Goal: Task Accomplishment & Management: Manage account settings

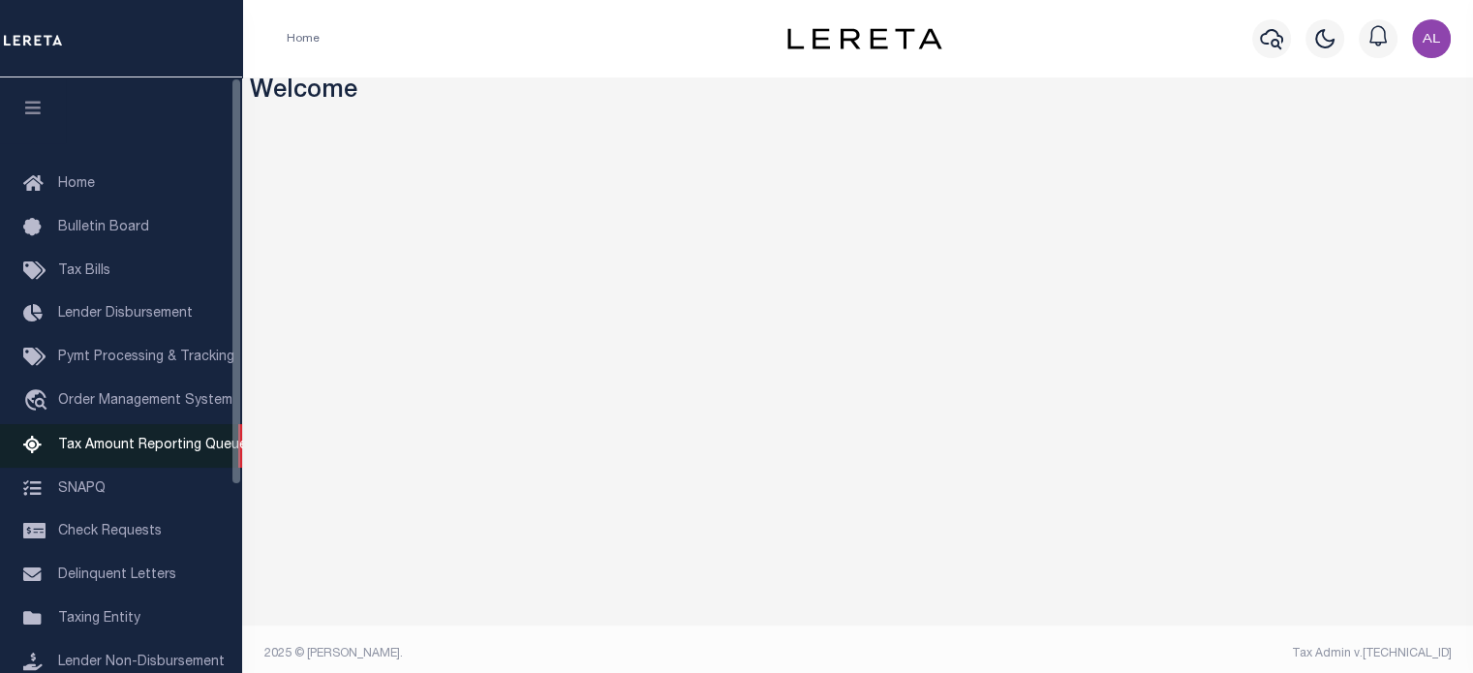
click at [186, 449] on span "Tax Amount Reporting Queue" at bounding box center [152, 446] width 189 height 14
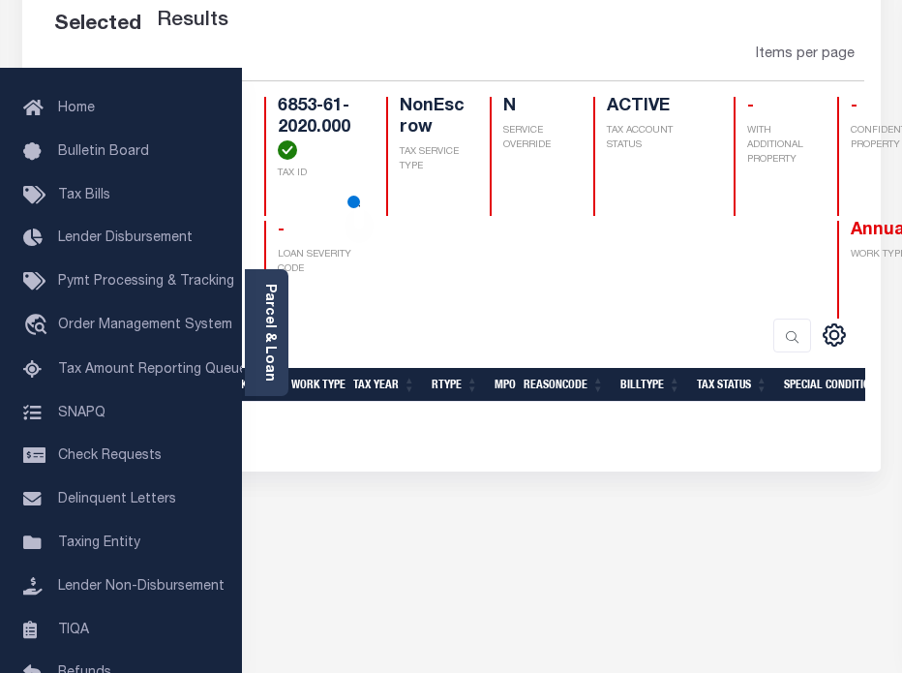
scroll to position [208, 0]
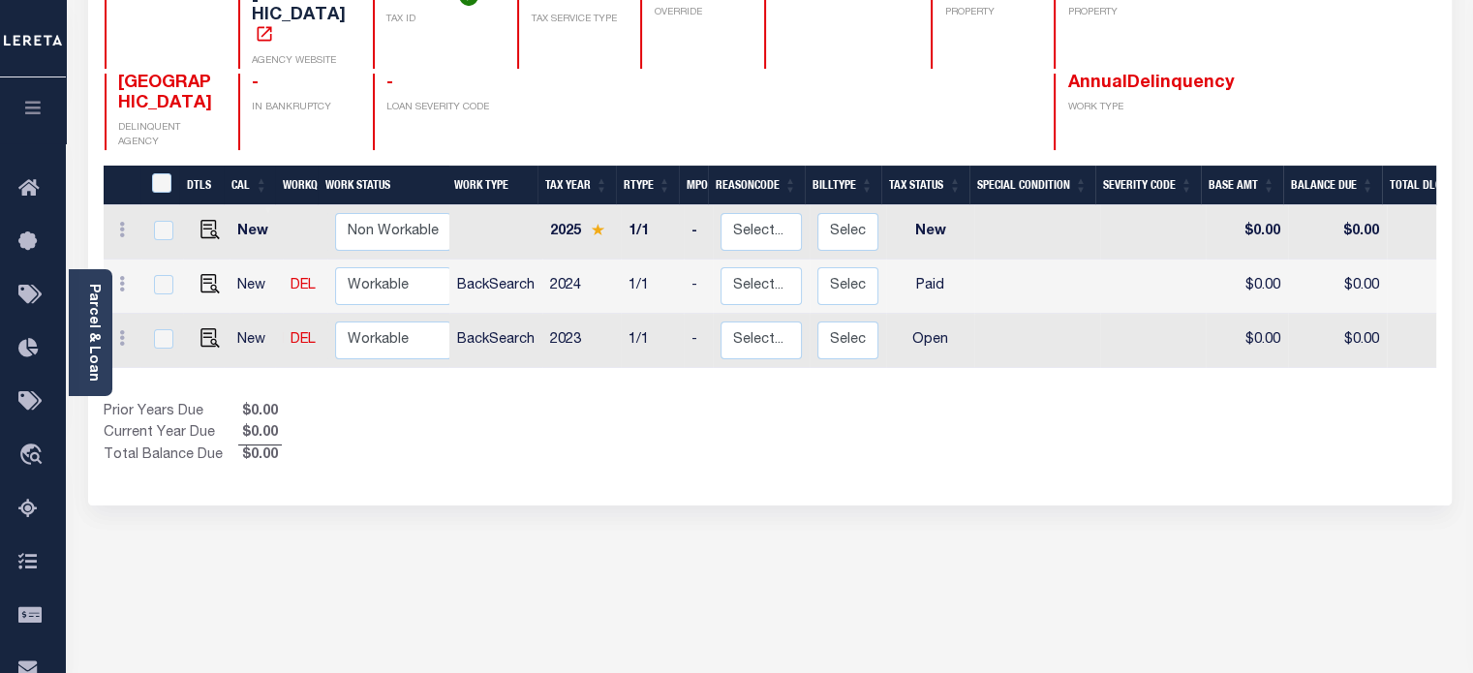
scroll to position [158, 0]
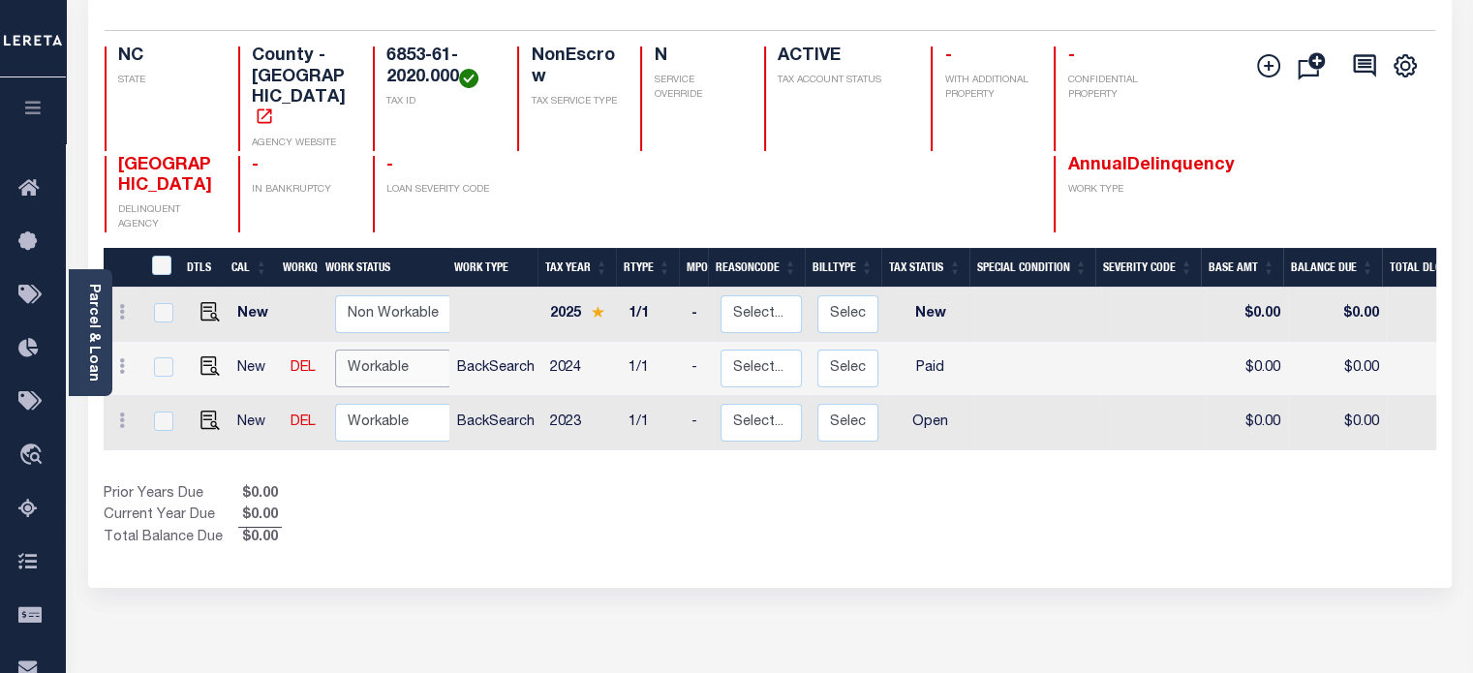
click at [418, 353] on select "Non Workable Workable" at bounding box center [393, 369] width 116 height 38
checkbox input "true"
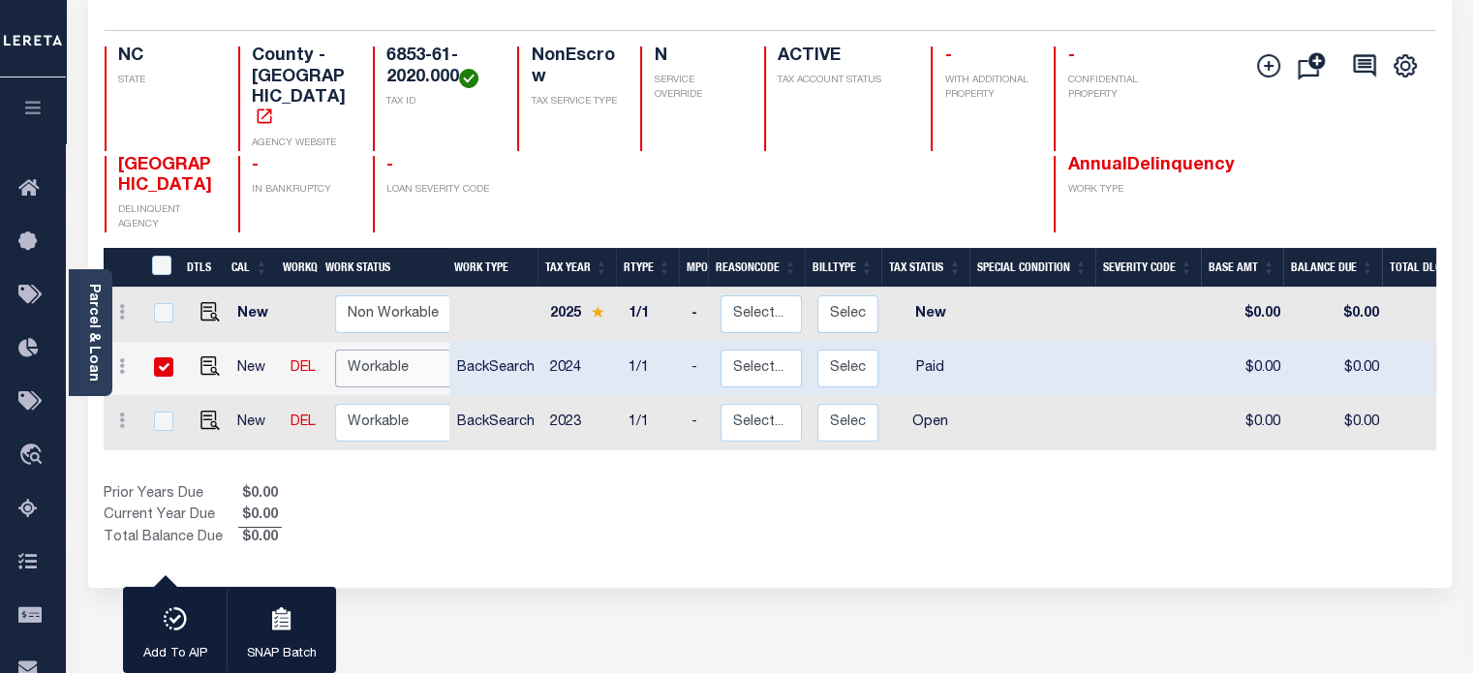
click at [398, 350] on select "Non Workable Workable" at bounding box center [393, 369] width 116 height 38
checkbox input "false"
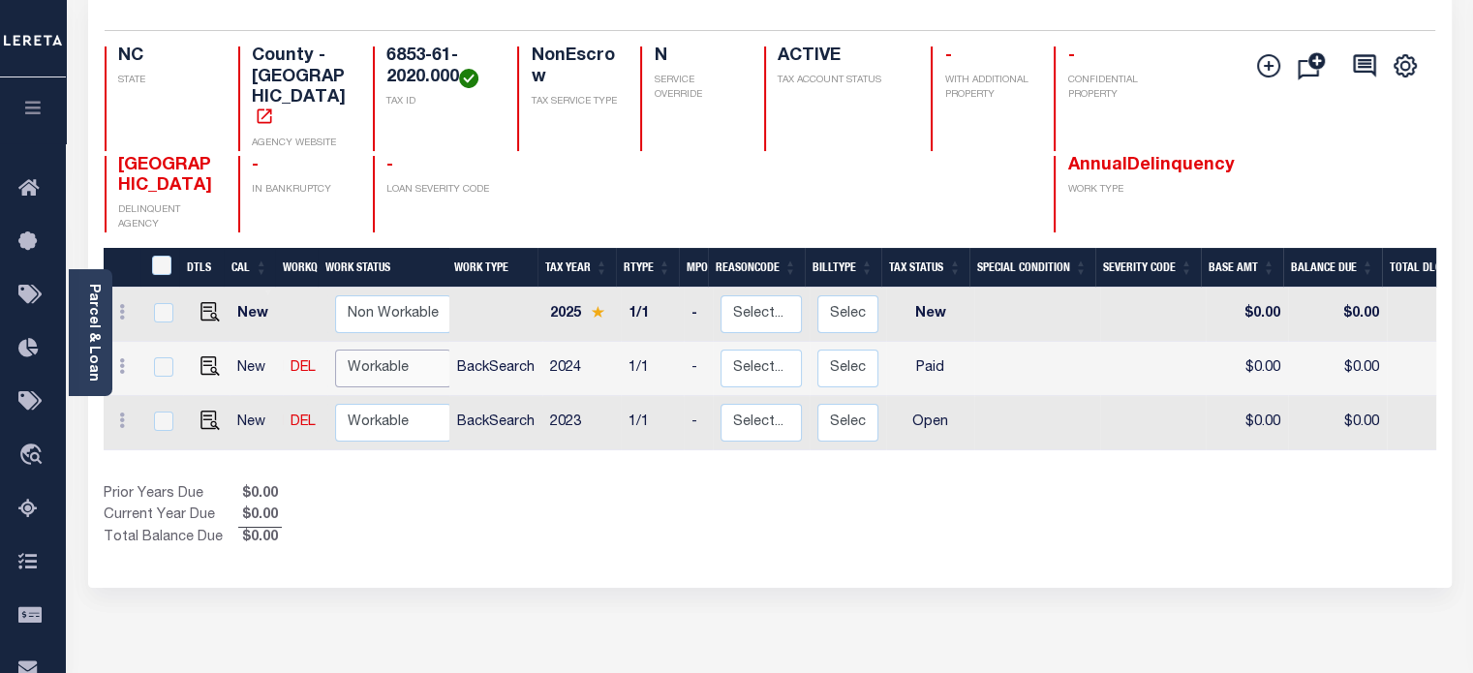
click at [398, 350] on select "Non Workable Workable" at bounding box center [393, 369] width 116 height 38
checkbox input "true"
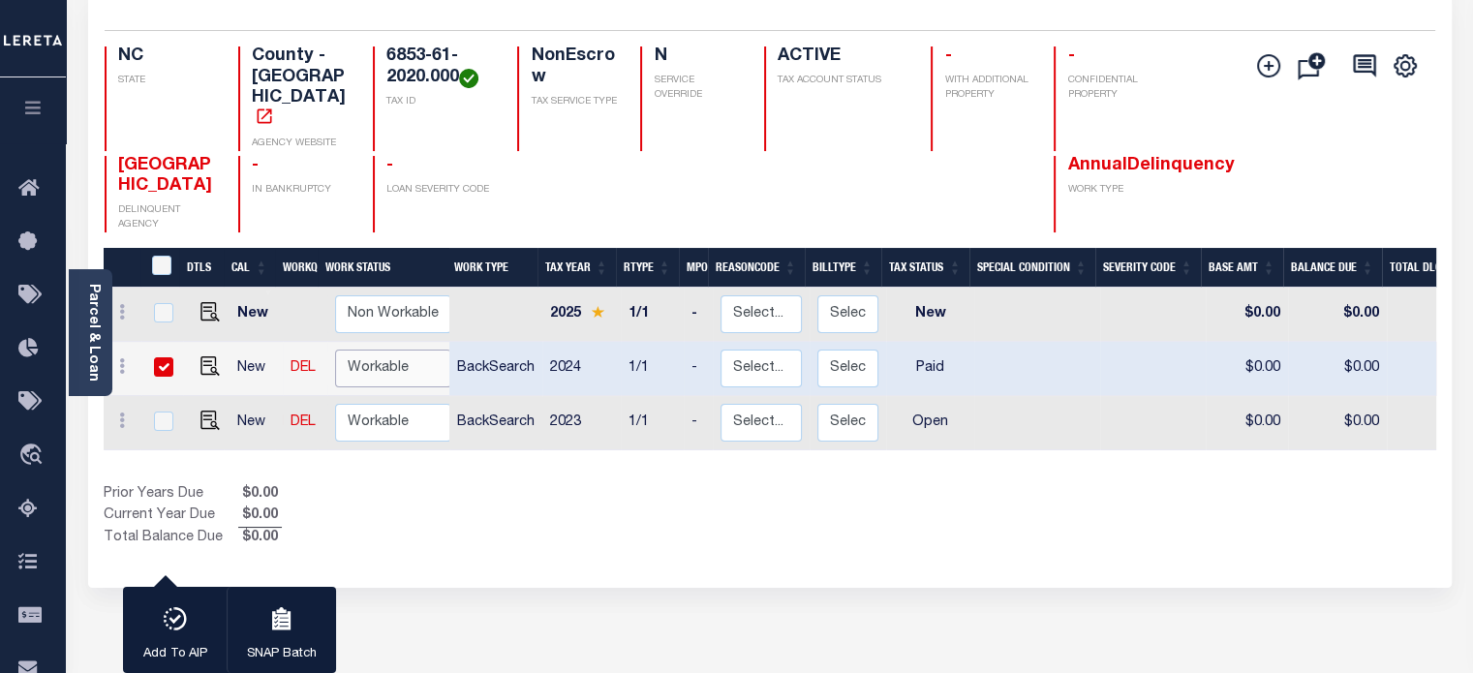
click at [398, 350] on select "Non Workable Workable" at bounding box center [393, 369] width 116 height 38
checkbox input "false"
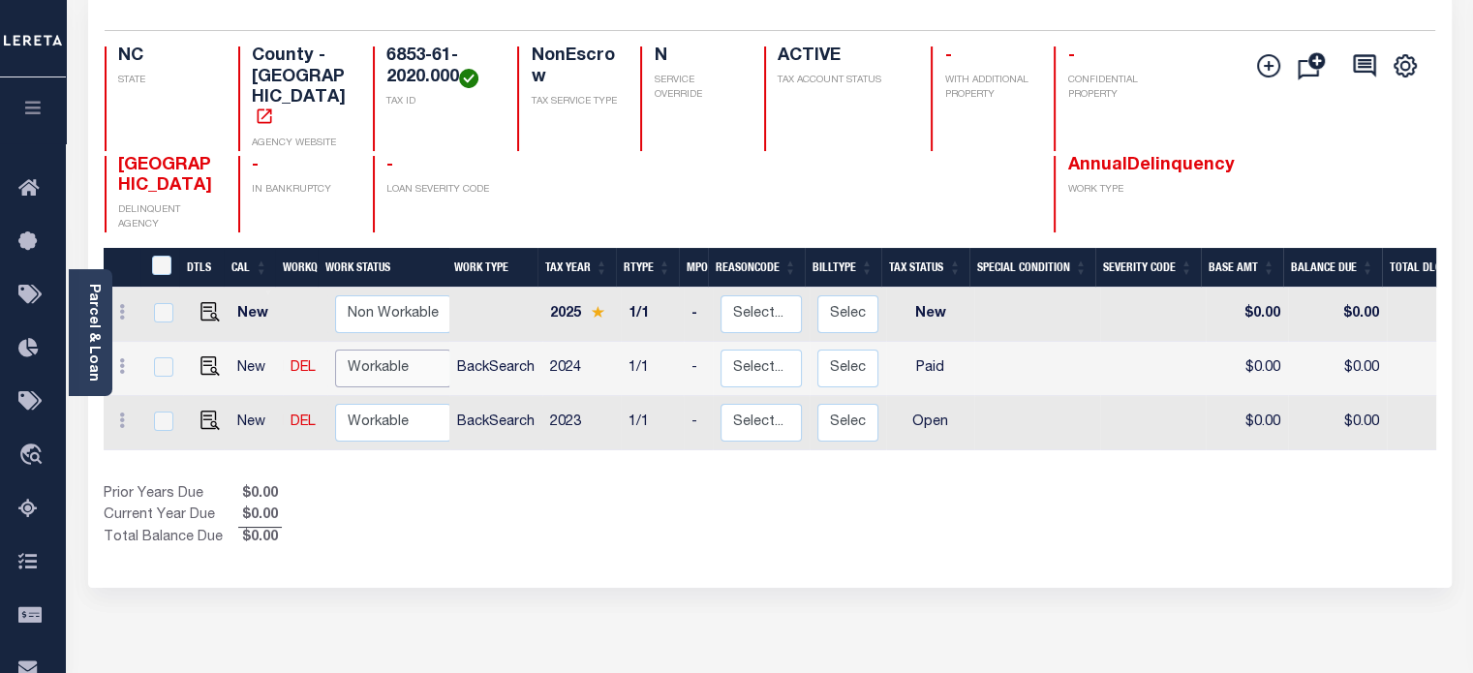
click at [404, 350] on select "Non Workable Workable" at bounding box center [393, 369] width 116 height 38
checkbox input "true"
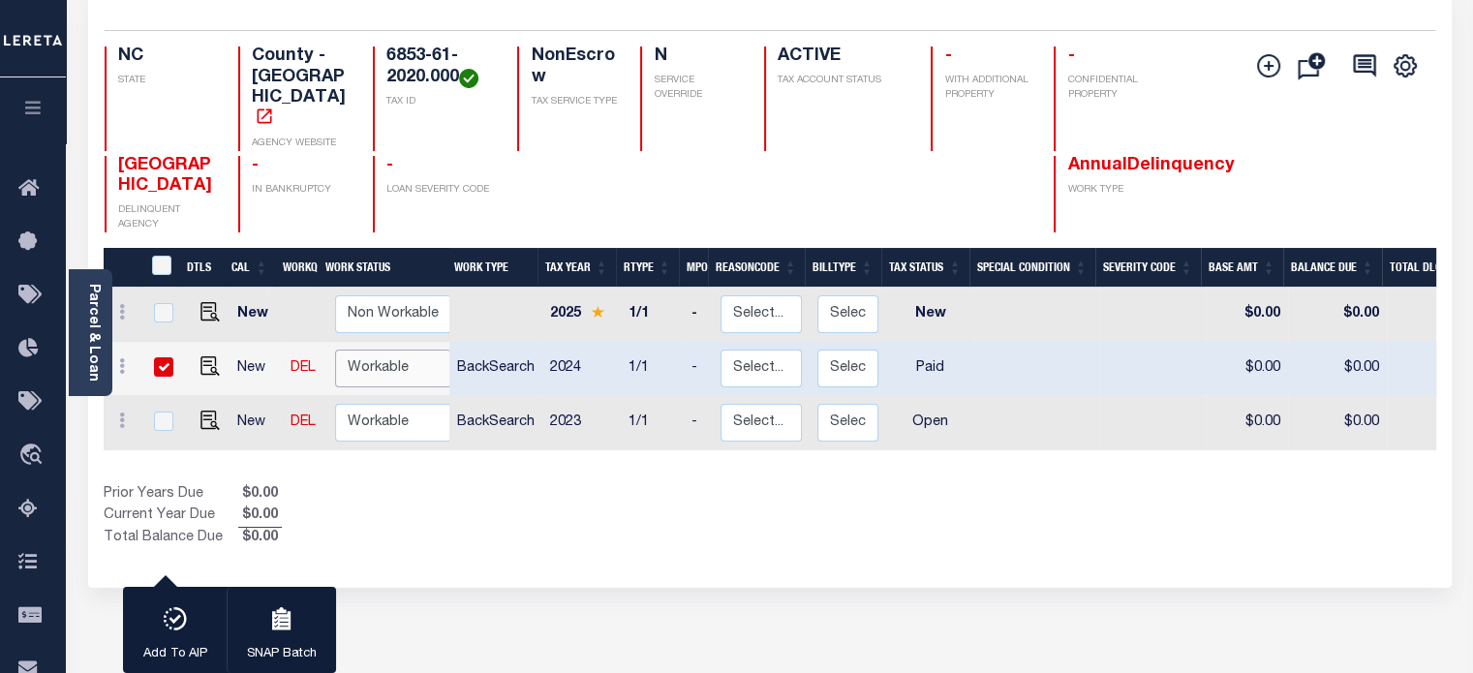
click at [404, 350] on select "Non Workable Workable" at bounding box center [393, 369] width 116 height 38
checkbox input "false"
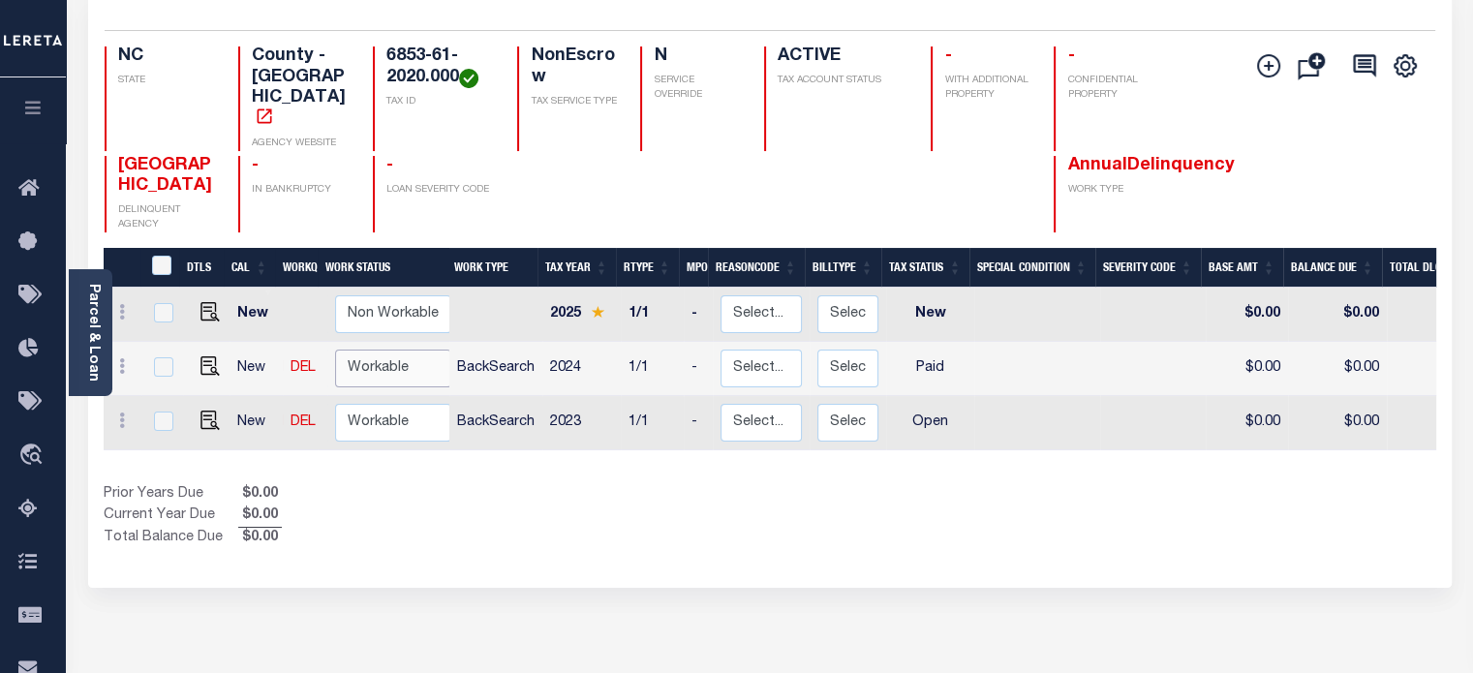
click at [404, 350] on select "Non Workable Workable" at bounding box center [393, 369] width 116 height 38
checkbox input "true"
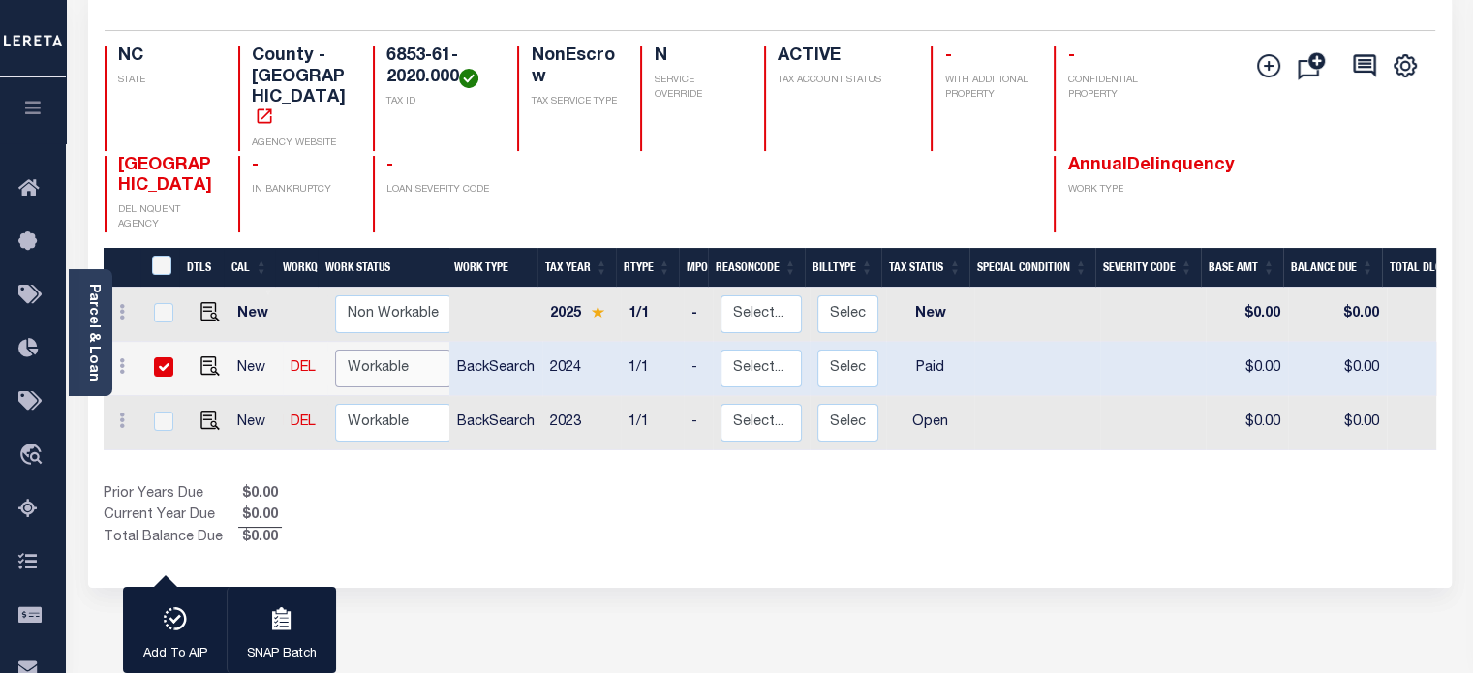
click at [404, 350] on select "Non Workable Workable" at bounding box center [393, 369] width 116 height 38
checkbox input "false"
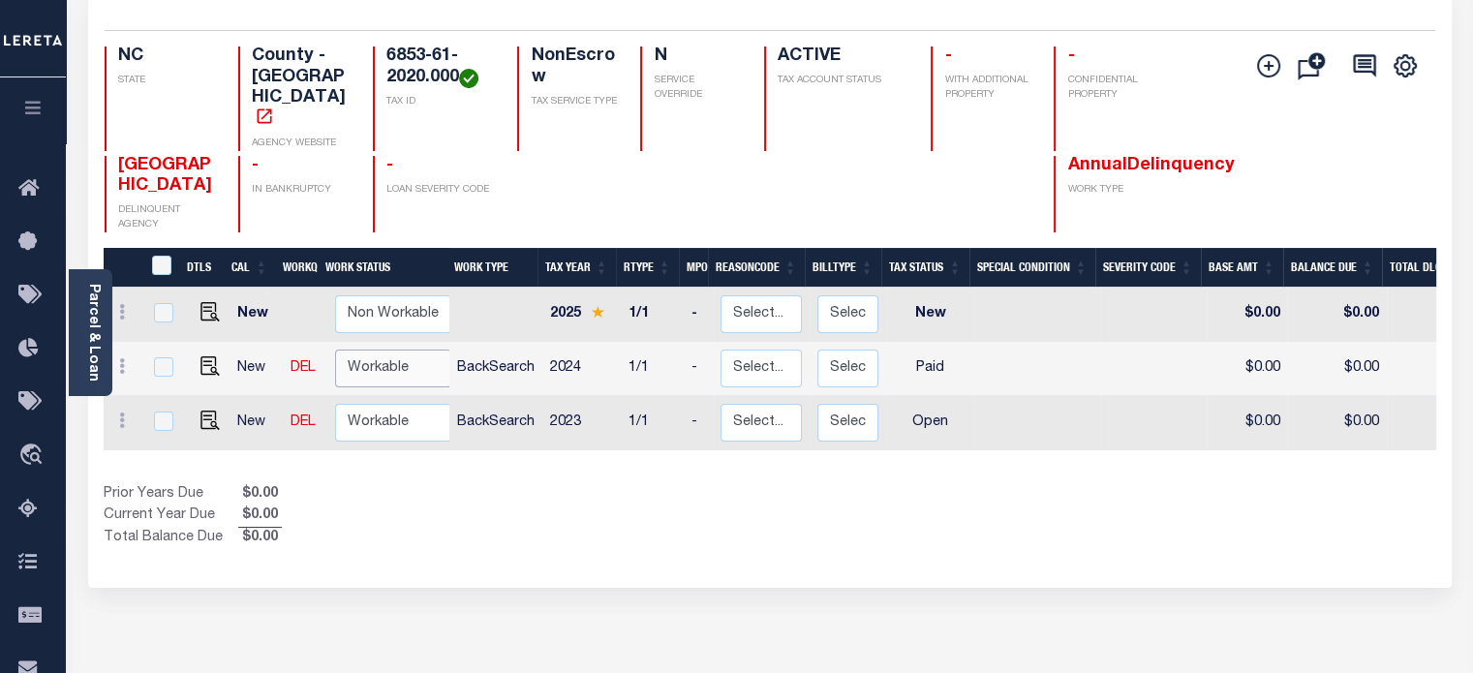
click at [404, 350] on select "Non Workable Workable" at bounding box center [393, 369] width 116 height 38
checkbox input "true"
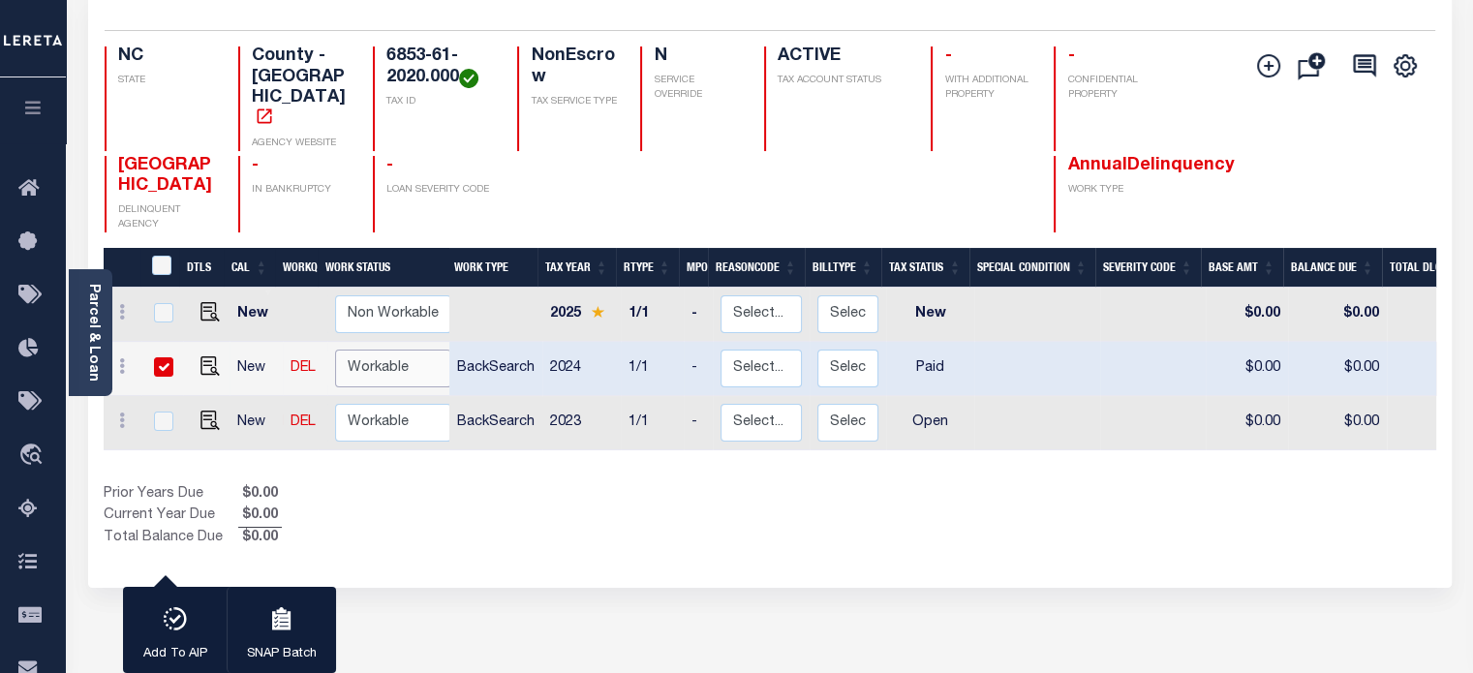
click at [404, 350] on select "Non Workable Workable" at bounding box center [393, 369] width 116 height 38
checkbox input "false"
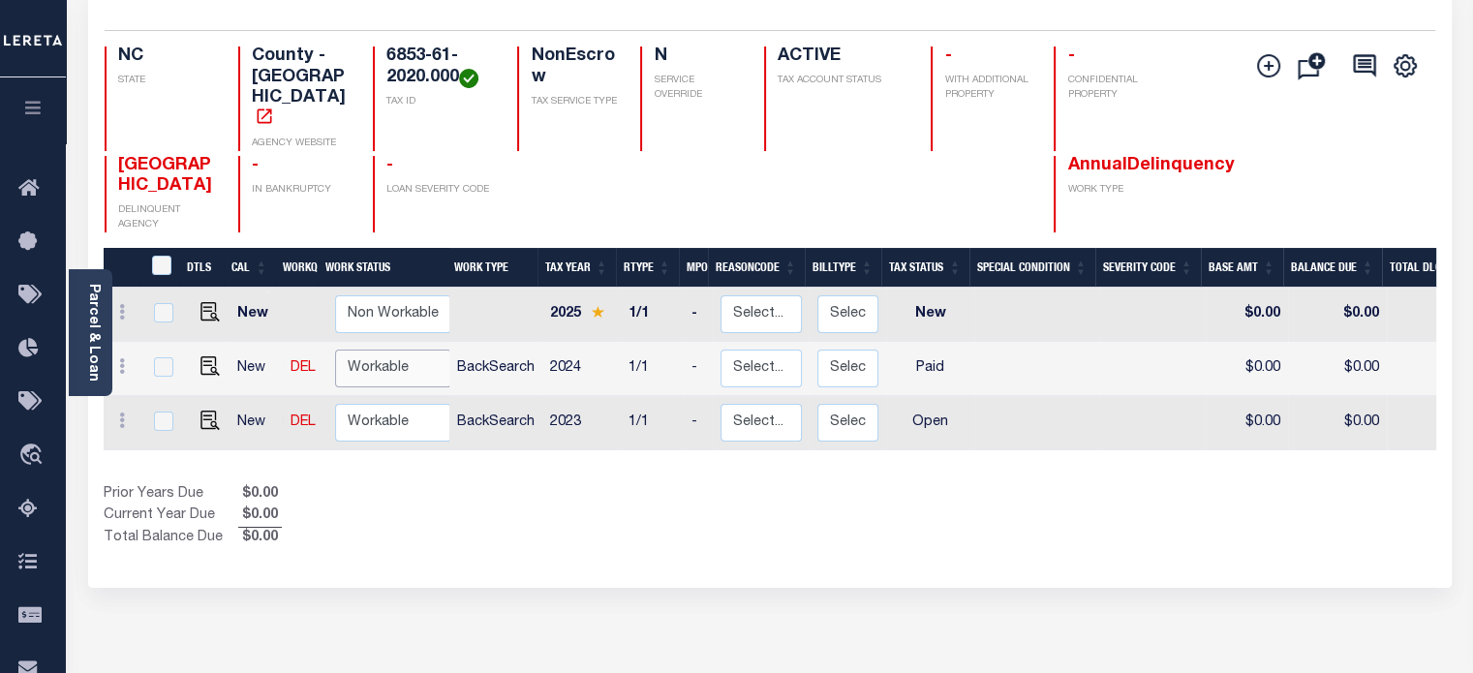
click at [383, 350] on select "Non Workable Workable" at bounding box center [393, 369] width 116 height 38
checkbox input "true"
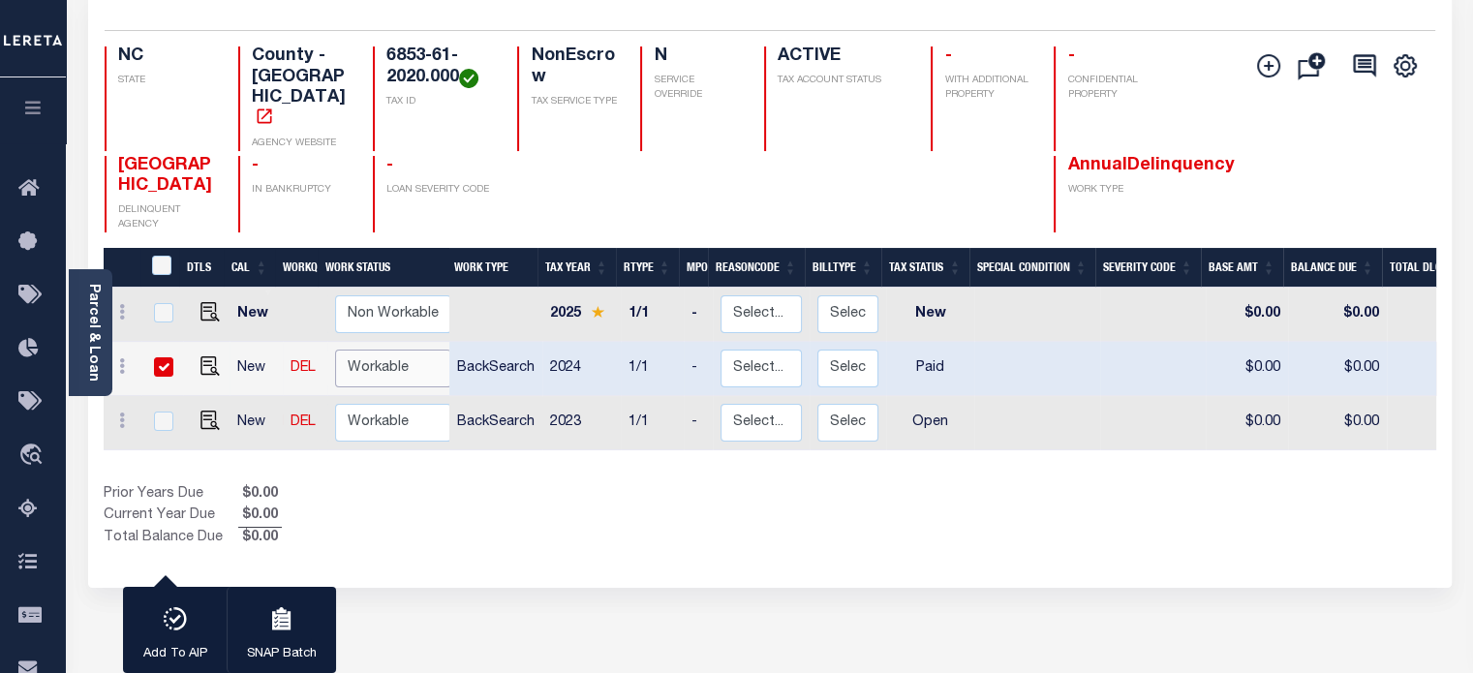
click at [383, 350] on select "Non Workable Workable" at bounding box center [393, 369] width 116 height 38
checkbox input "false"
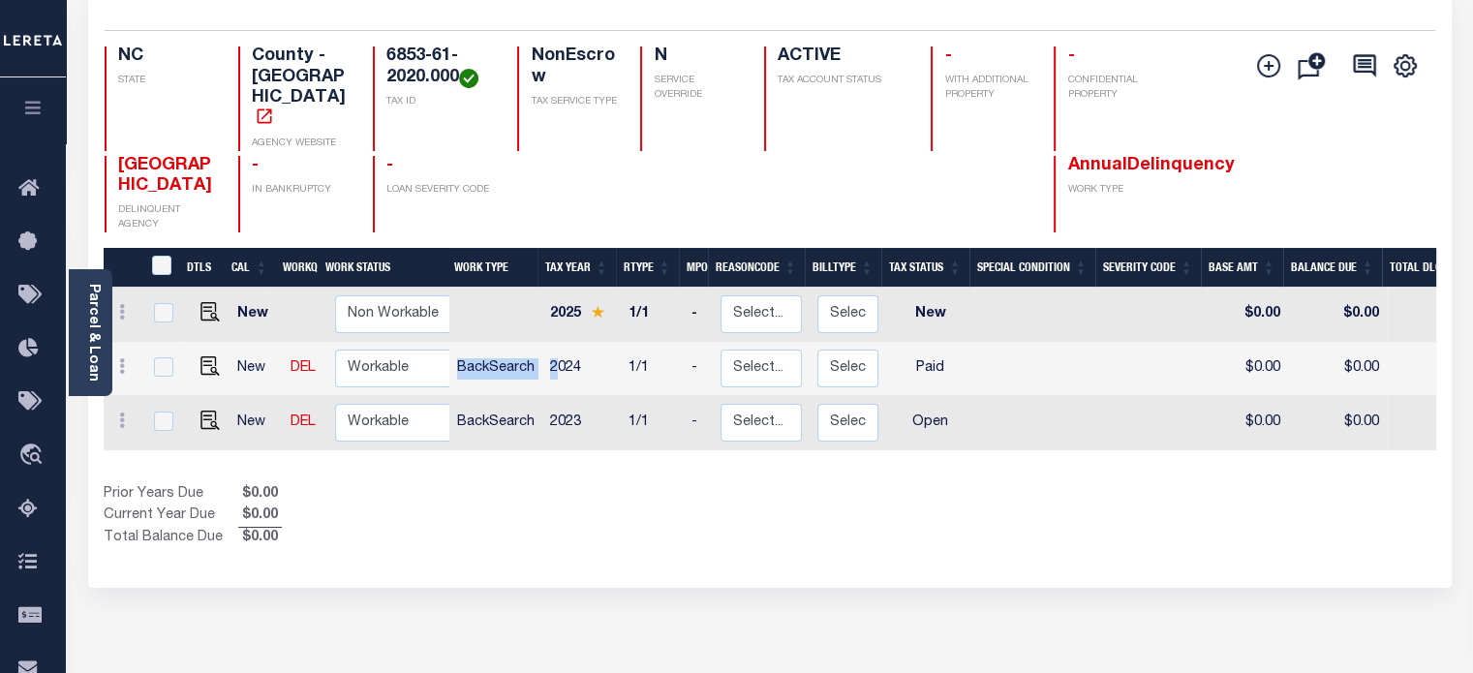
drag, startPoint x: 455, startPoint y: 338, endPoint x: 558, endPoint y: 339, distance: 102.6
click at [558, 342] on tr "New DEL Non Workable Workable BackSearch 2024 1/1 - Select... Payment Reversal …" at bounding box center [1061, 369] width 1914 height 54
click at [517, 342] on td "BackSearch" at bounding box center [495, 369] width 93 height 54
checkbox input "true"
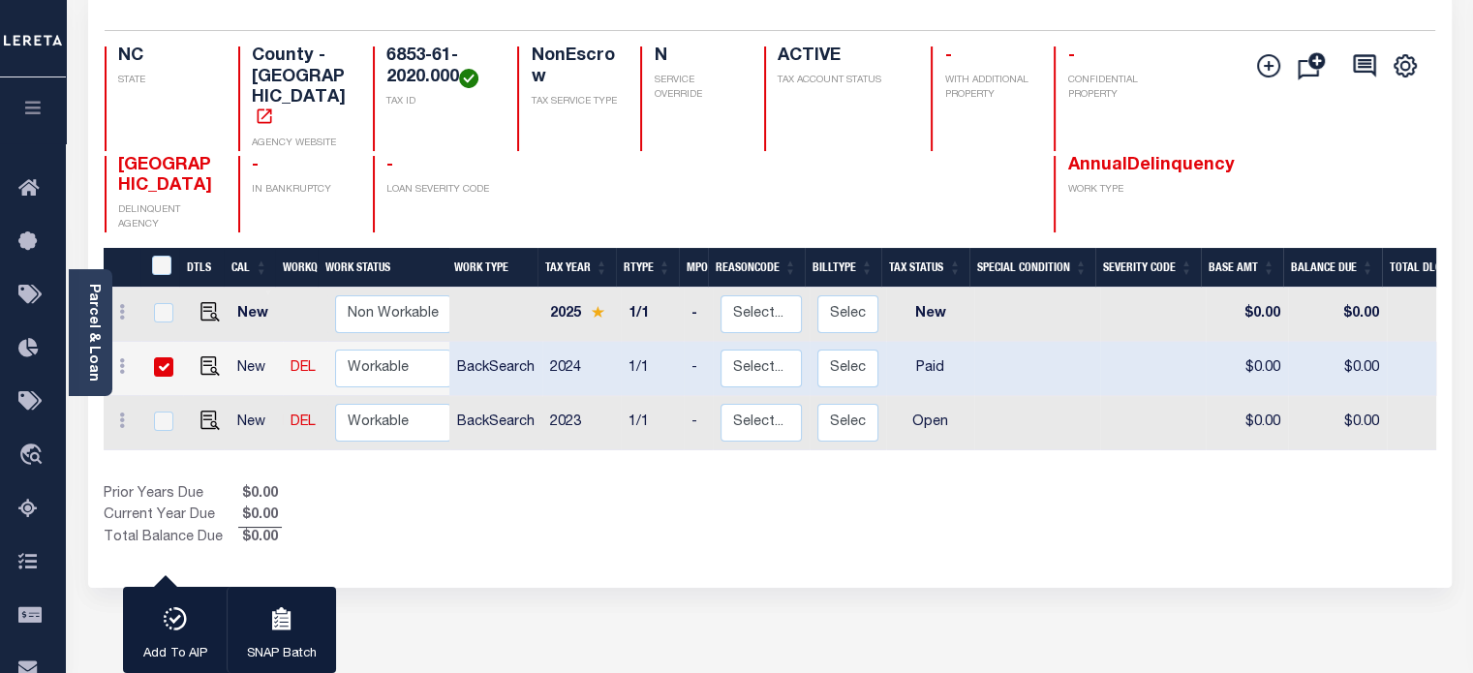
click at [512, 342] on td "BackSearch" at bounding box center [495, 369] width 93 height 54
checkbox input "false"
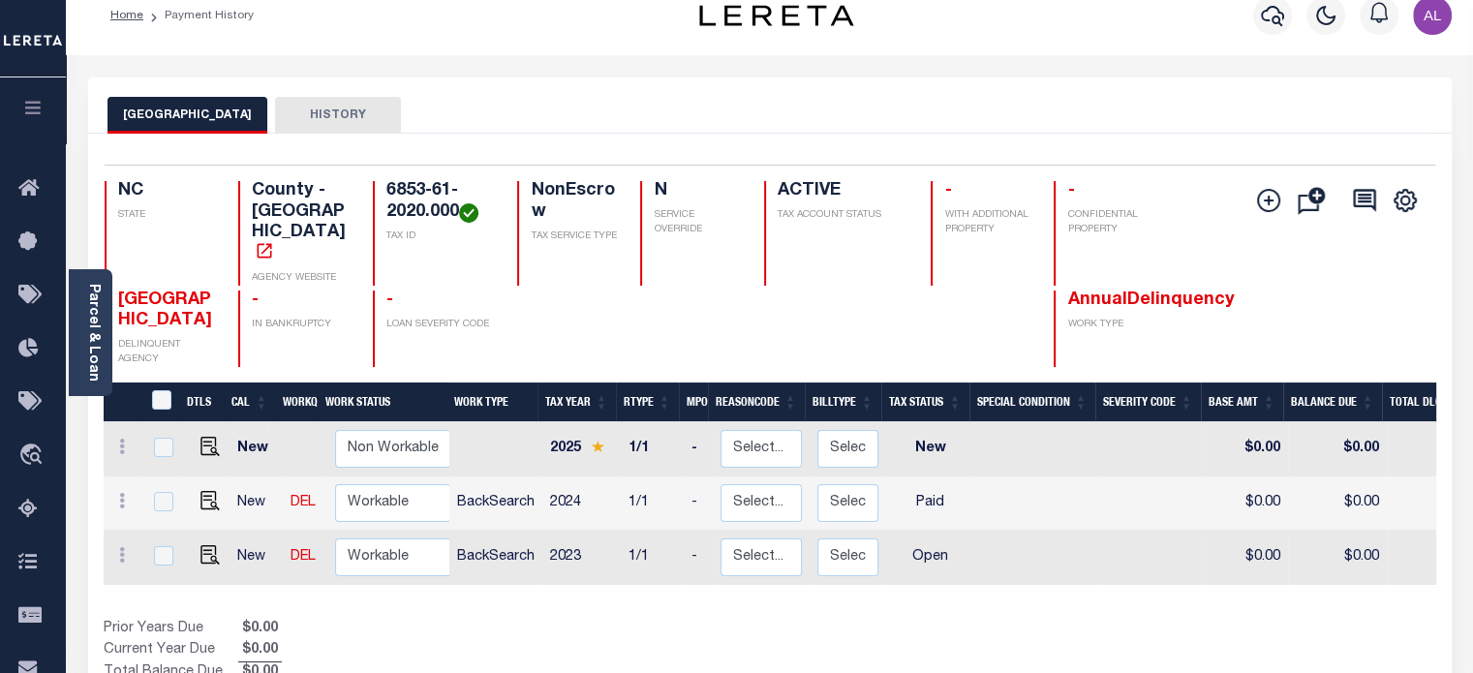
scroll to position [0, 0]
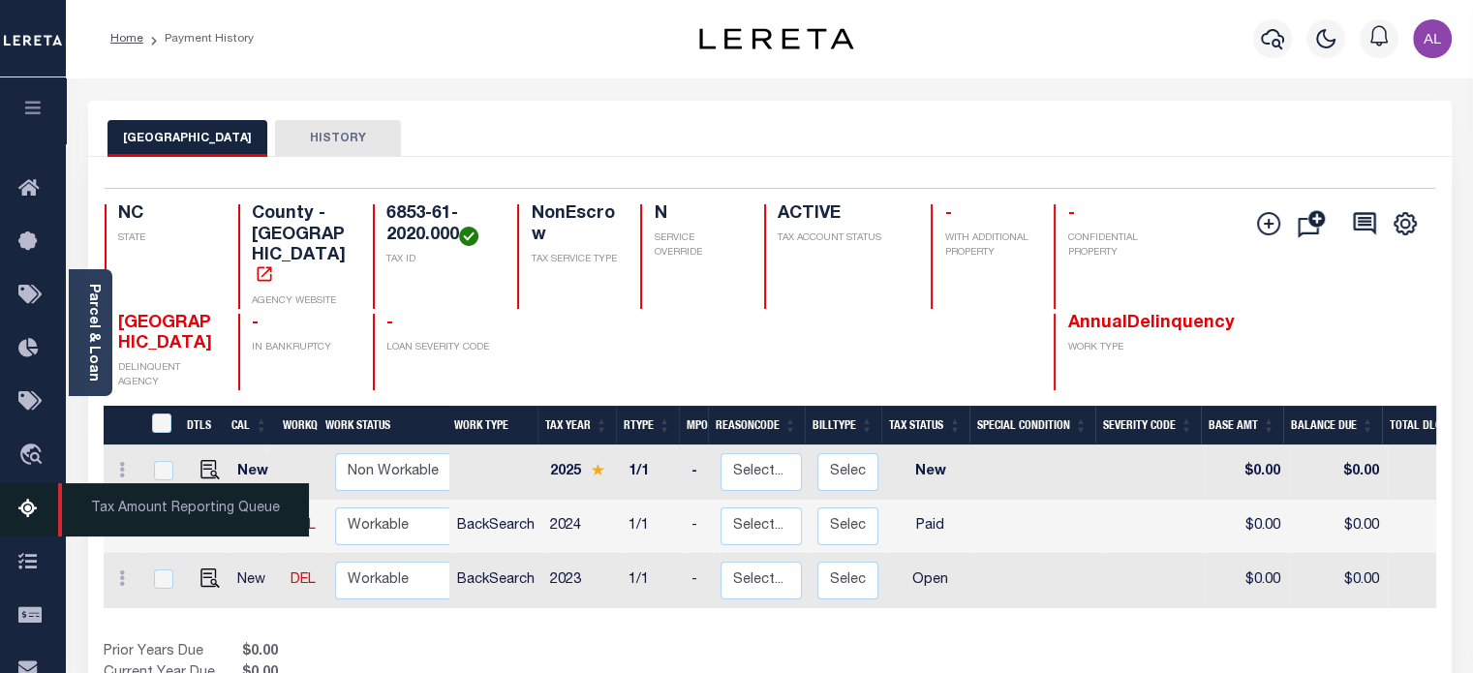
click at [23, 522] on icon at bounding box center [33, 510] width 31 height 24
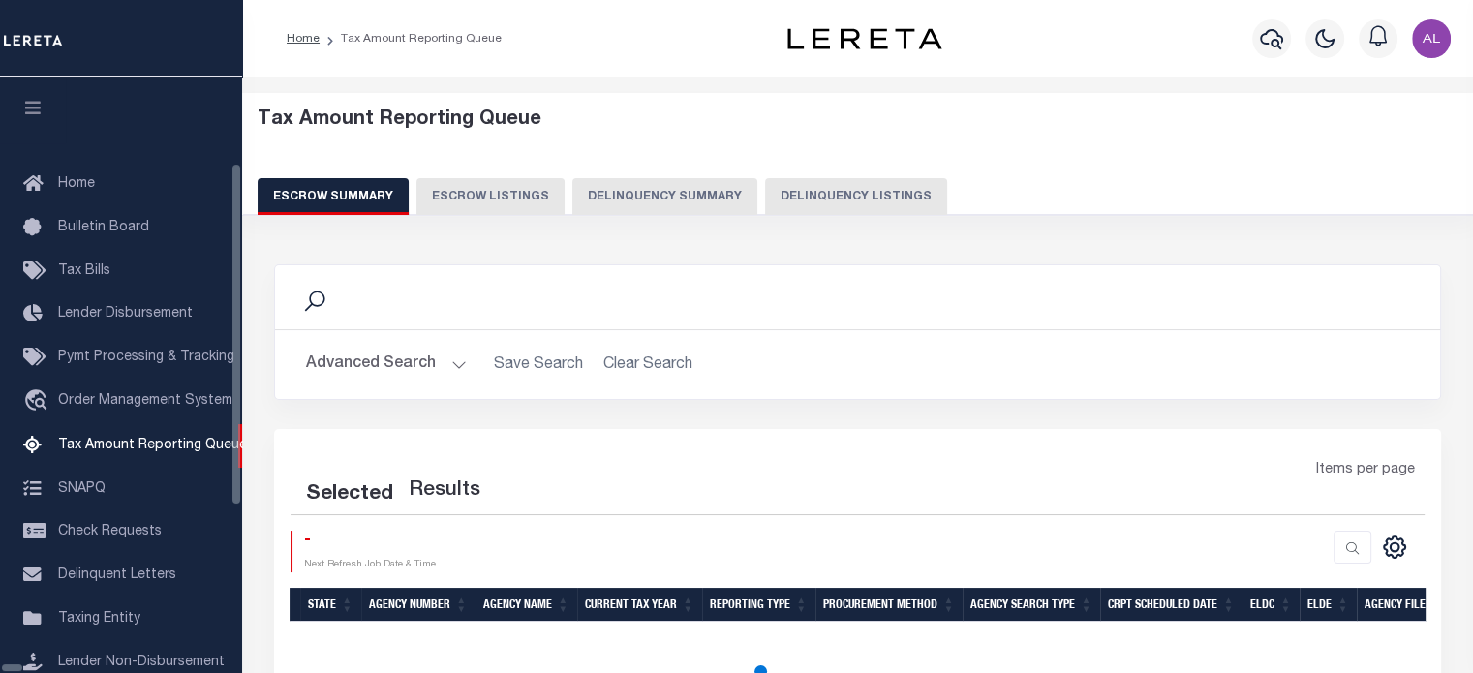
scroll to position [198, 0]
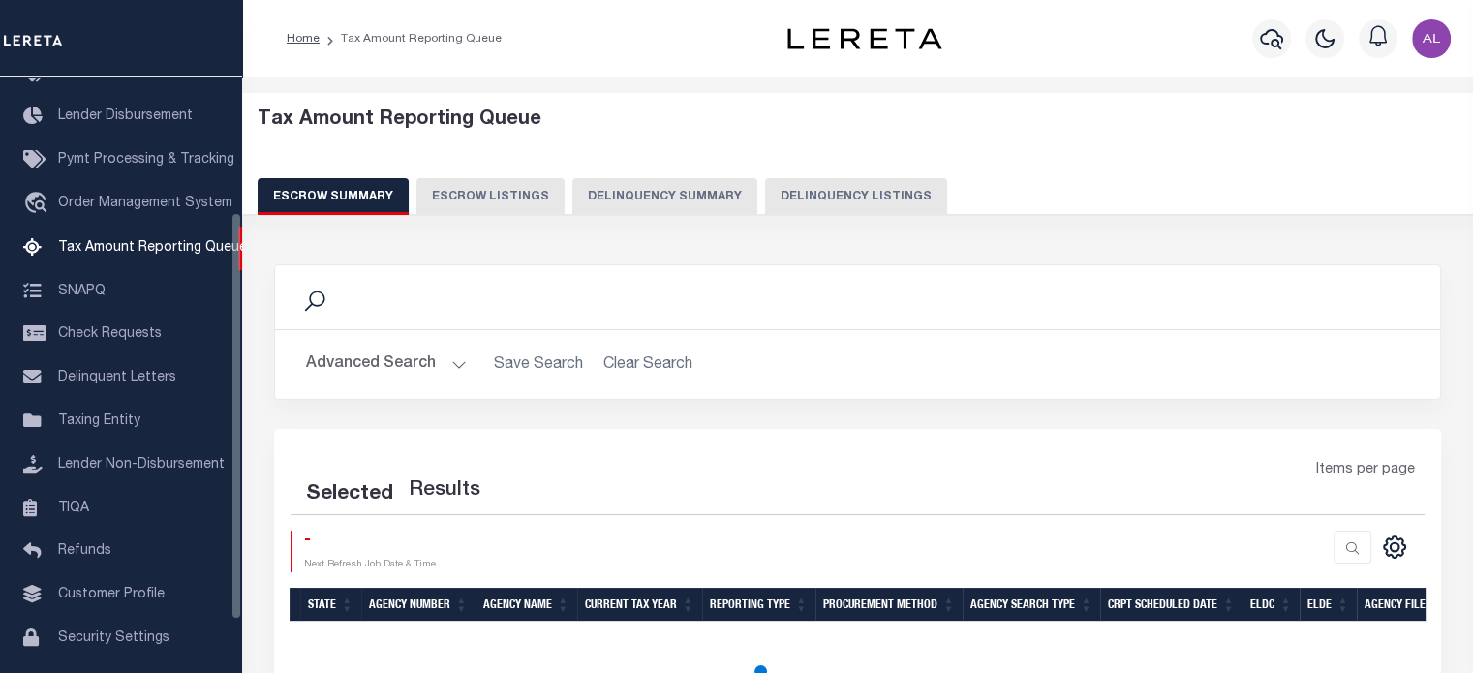
click at [791, 197] on button "Delinquency Listings" at bounding box center [856, 196] width 182 height 37
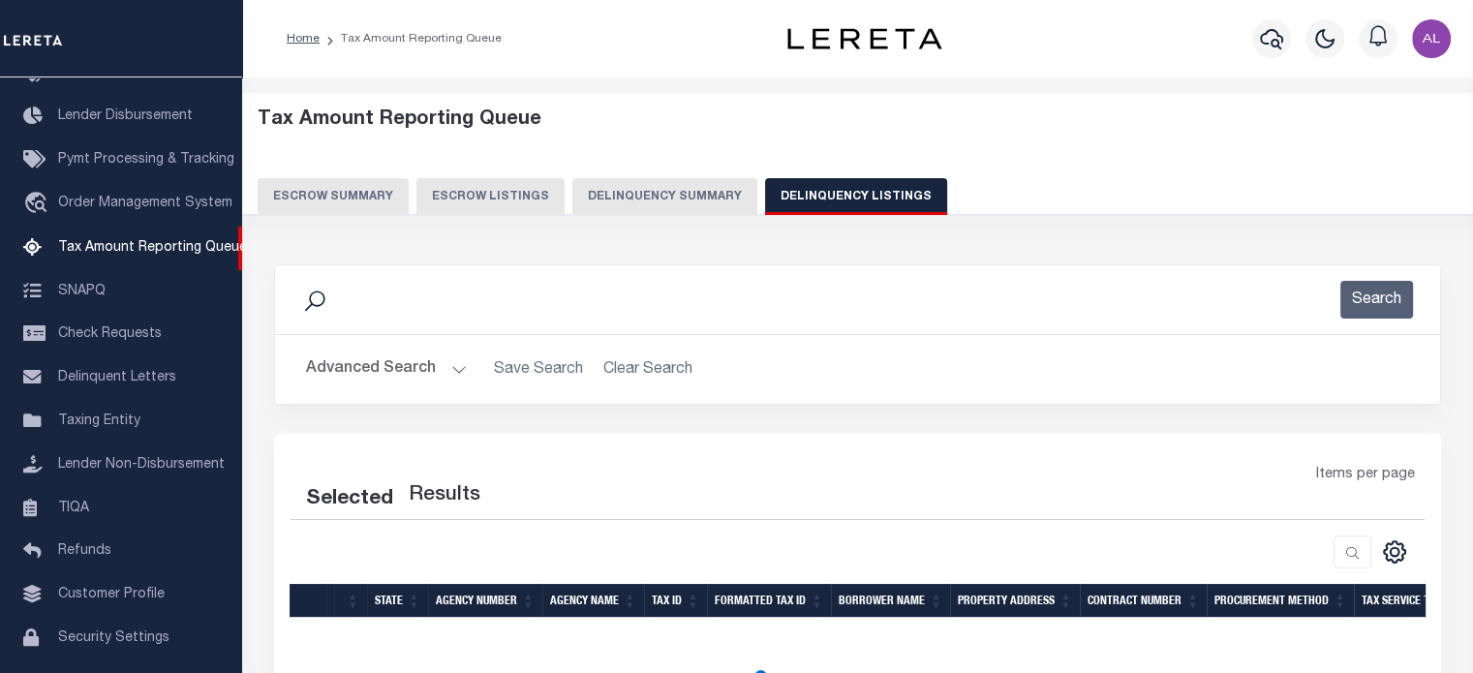
click at [674, 196] on button "Delinquency Summary" at bounding box center [664, 196] width 185 height 37
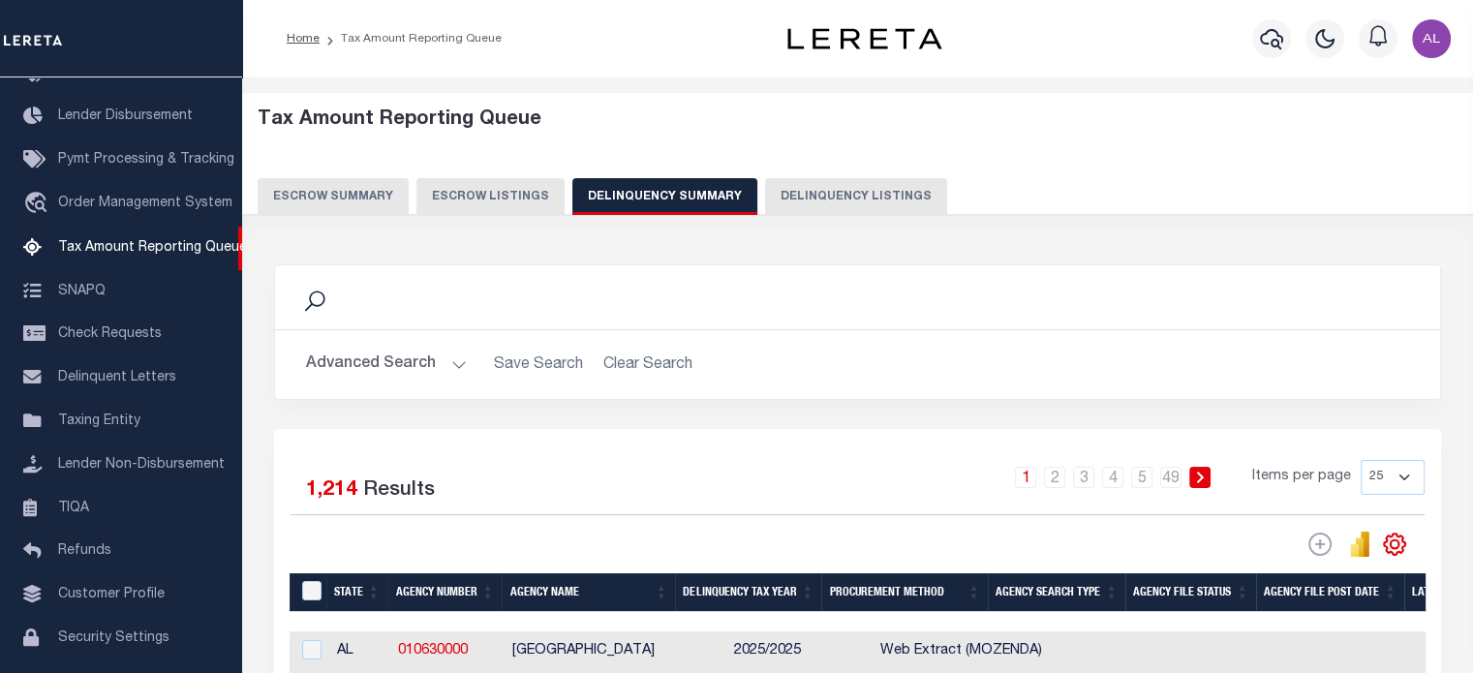
scroll to position [182, 0]
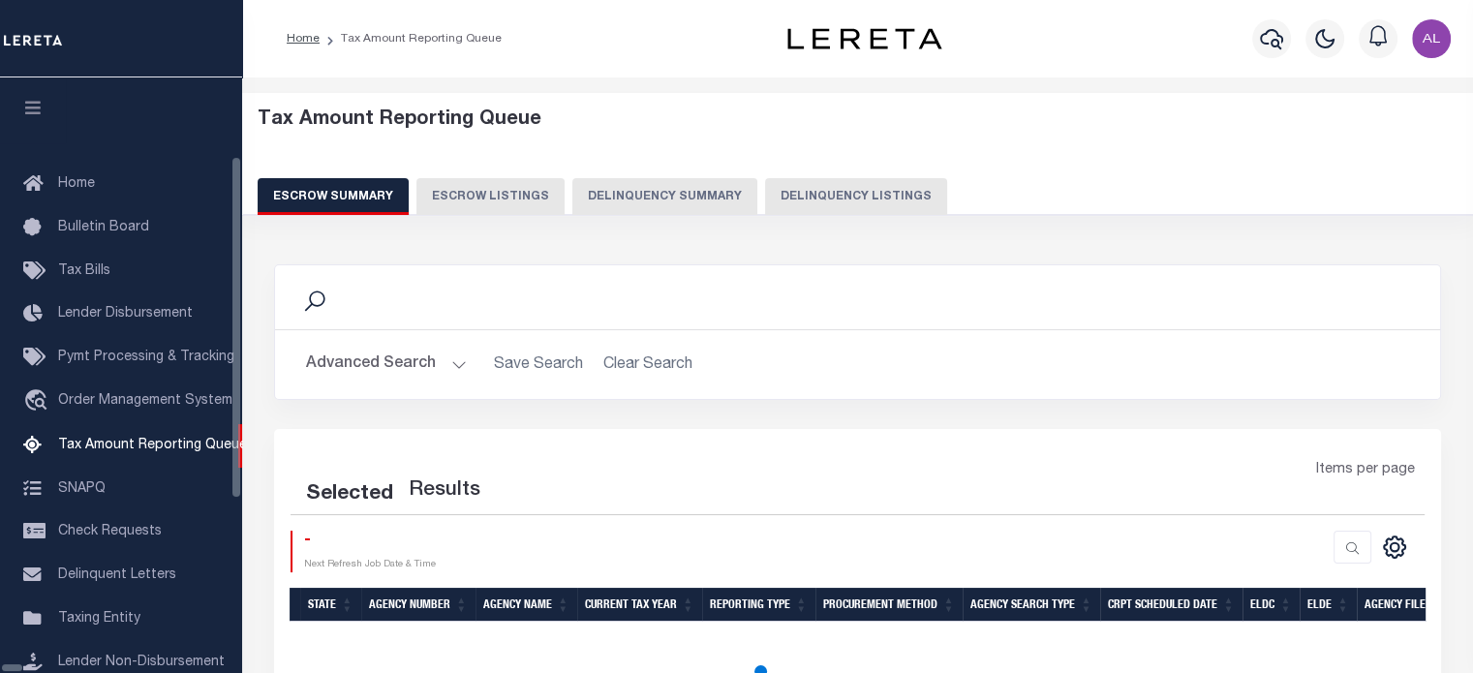
scroll to position [198, 0]
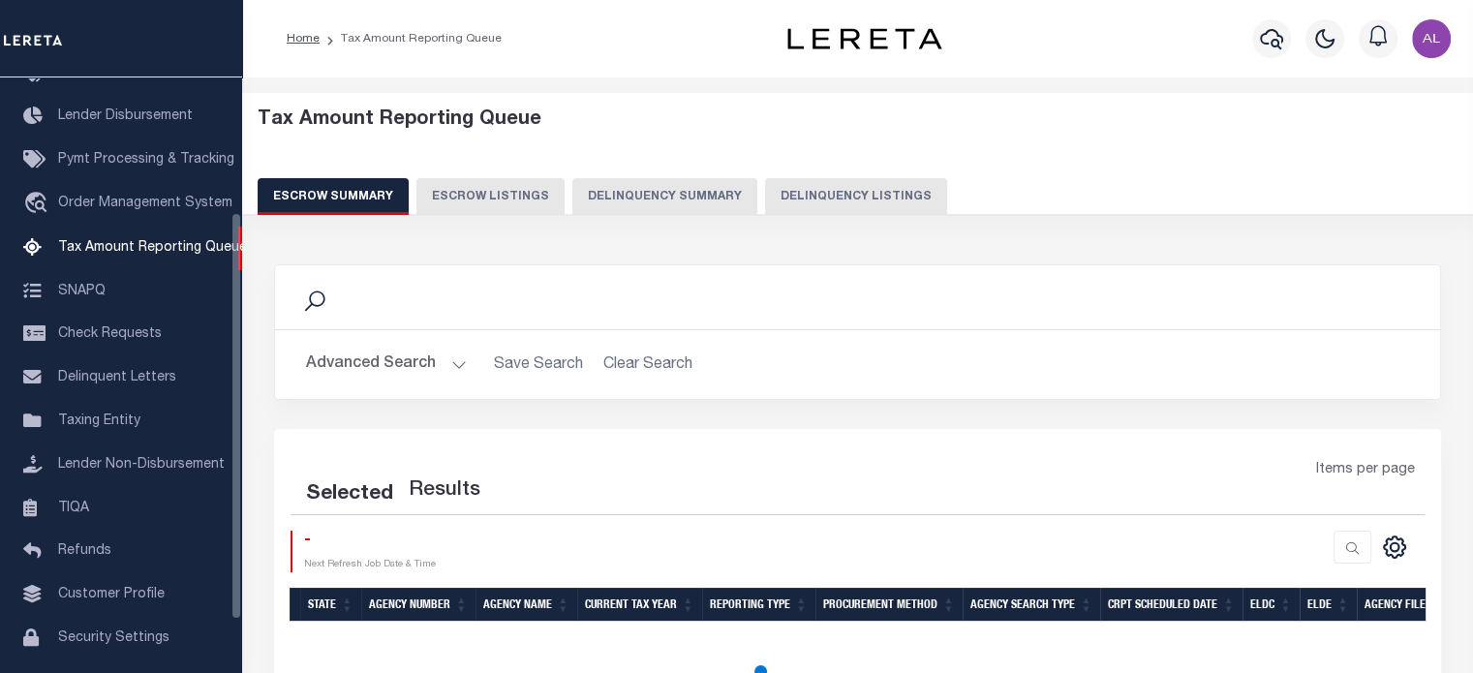
click at [671, 205] on button "Delinquency Summary" at bounding box center [664, 196] width 185 height 37
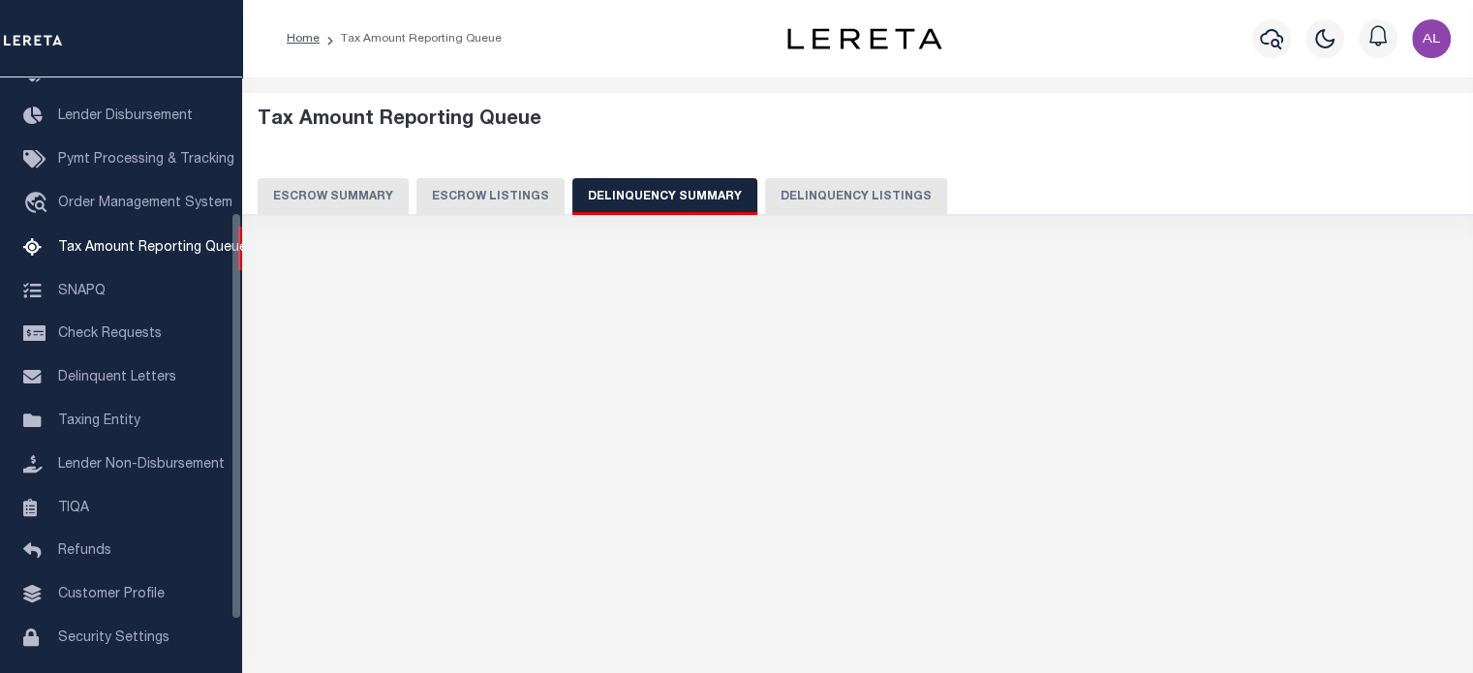
click at [642, 189] on button "Delinquency Summary" at bounding box center [664, 196] width 185 height 37
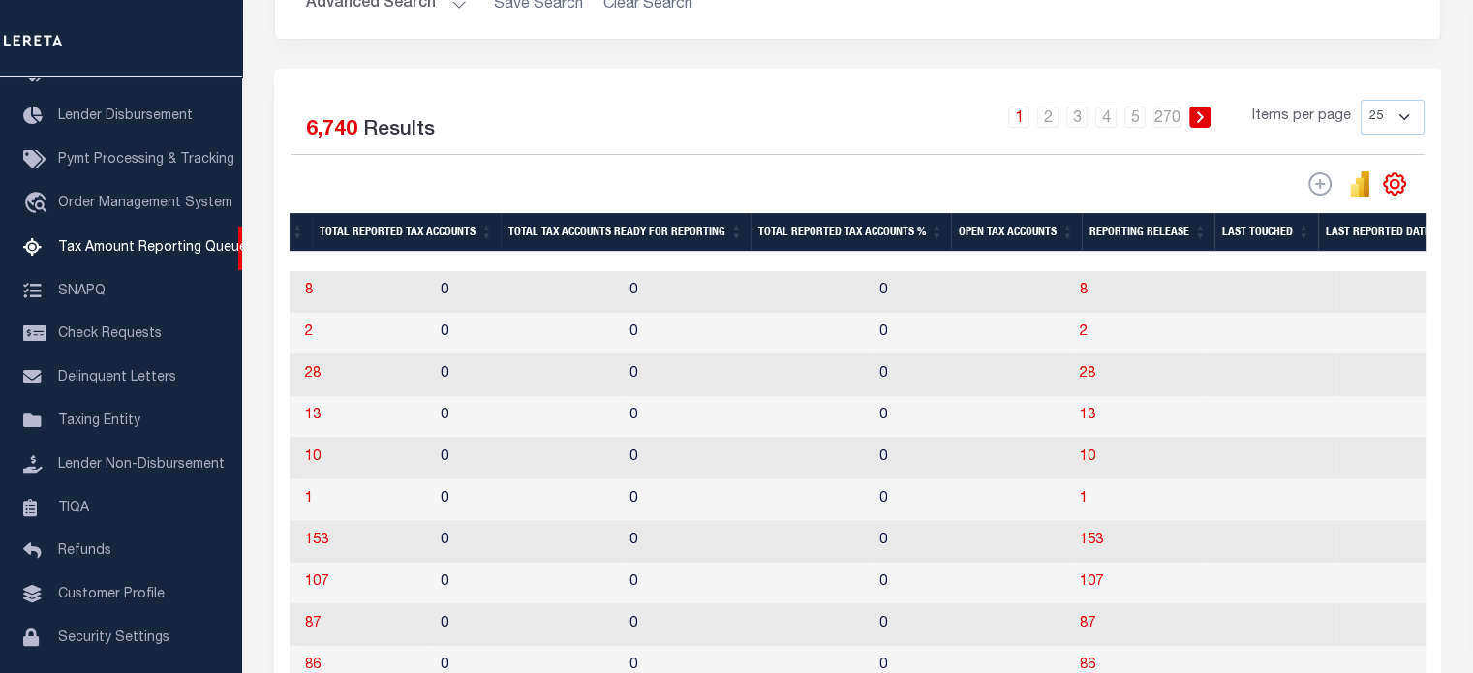
scroll to position [0, 0]
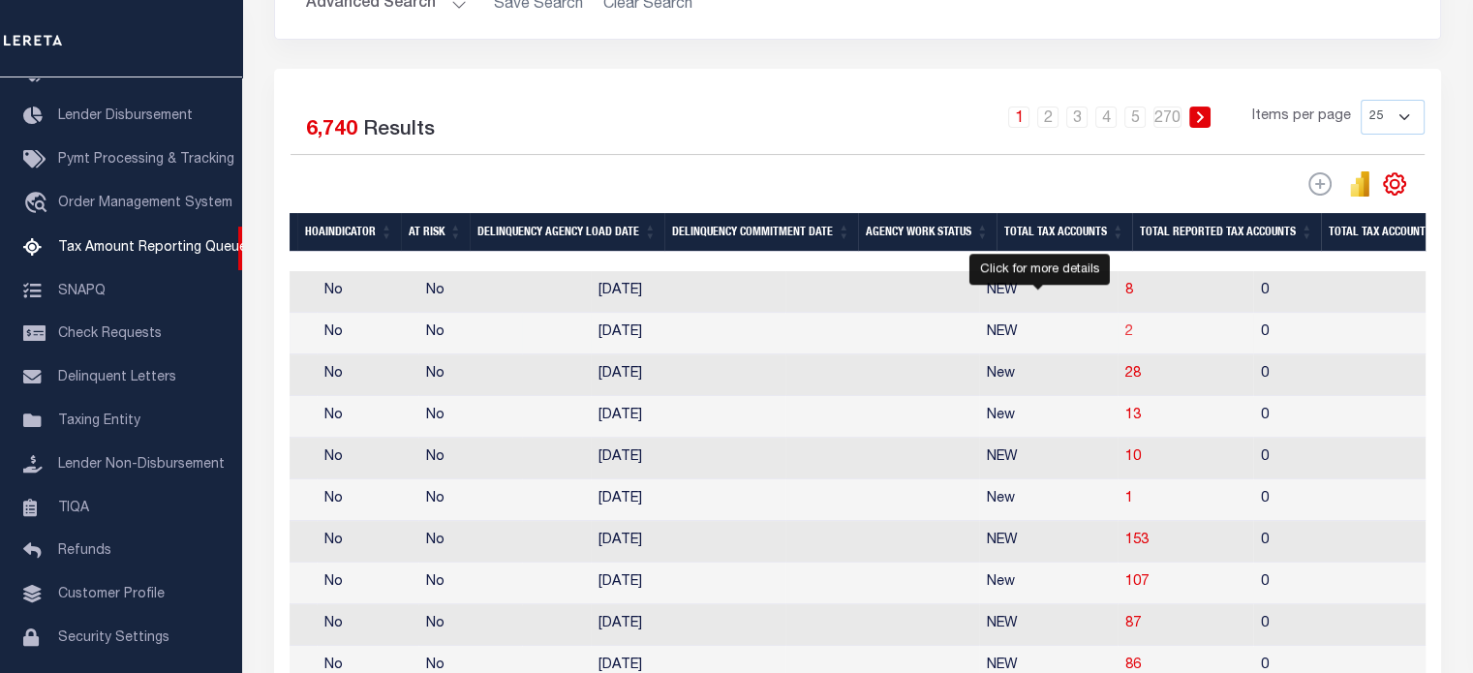
click at [1125, 331] on span "2" at bounding box center [1129, 332] width 8 height 14
select select "100"
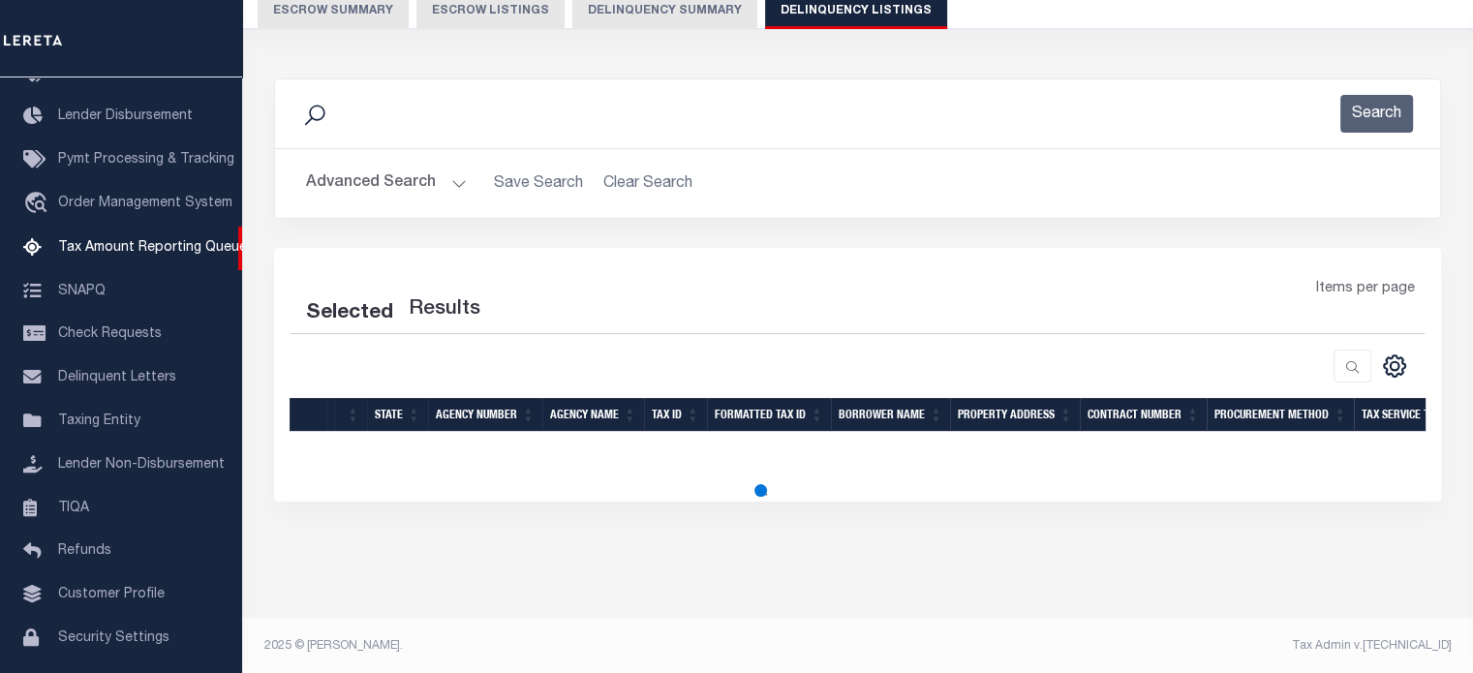
select select "100"
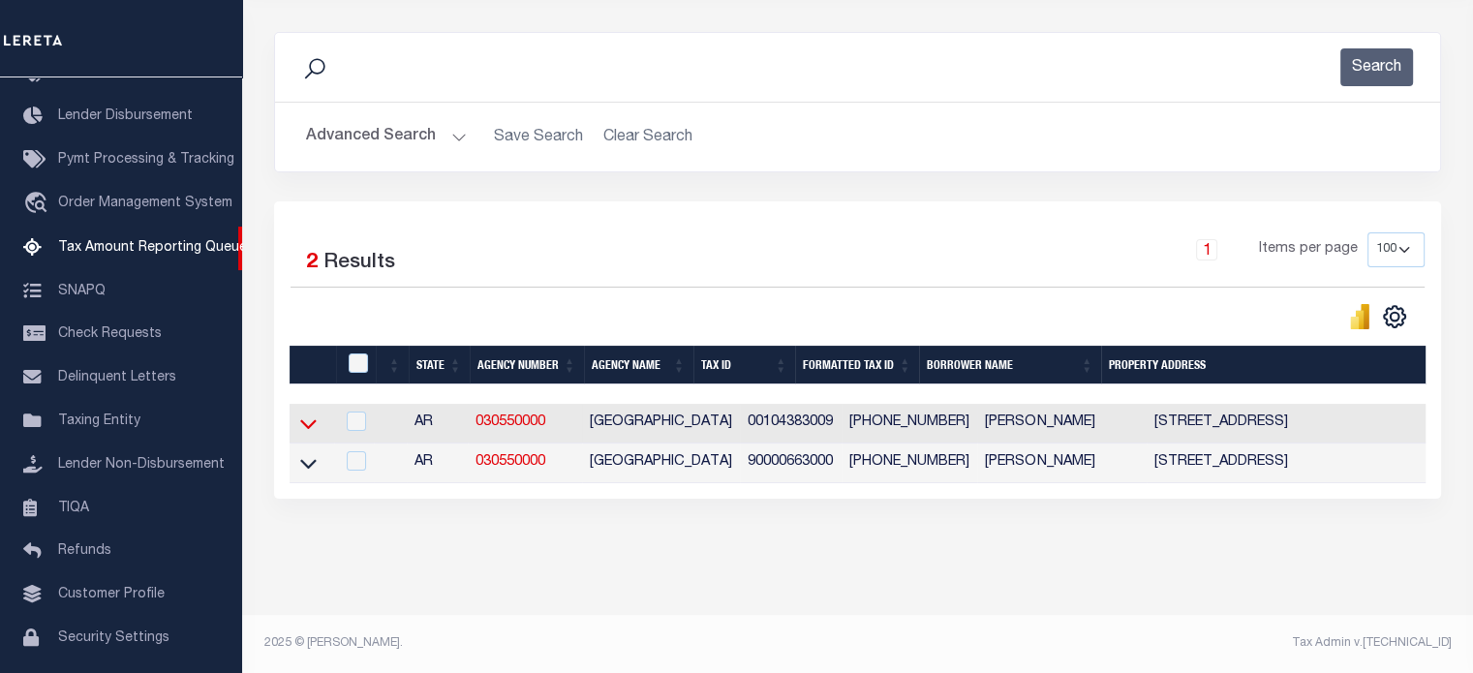
click at [302, 417] on icon at bounding box center [308, 423] width 16 height 20
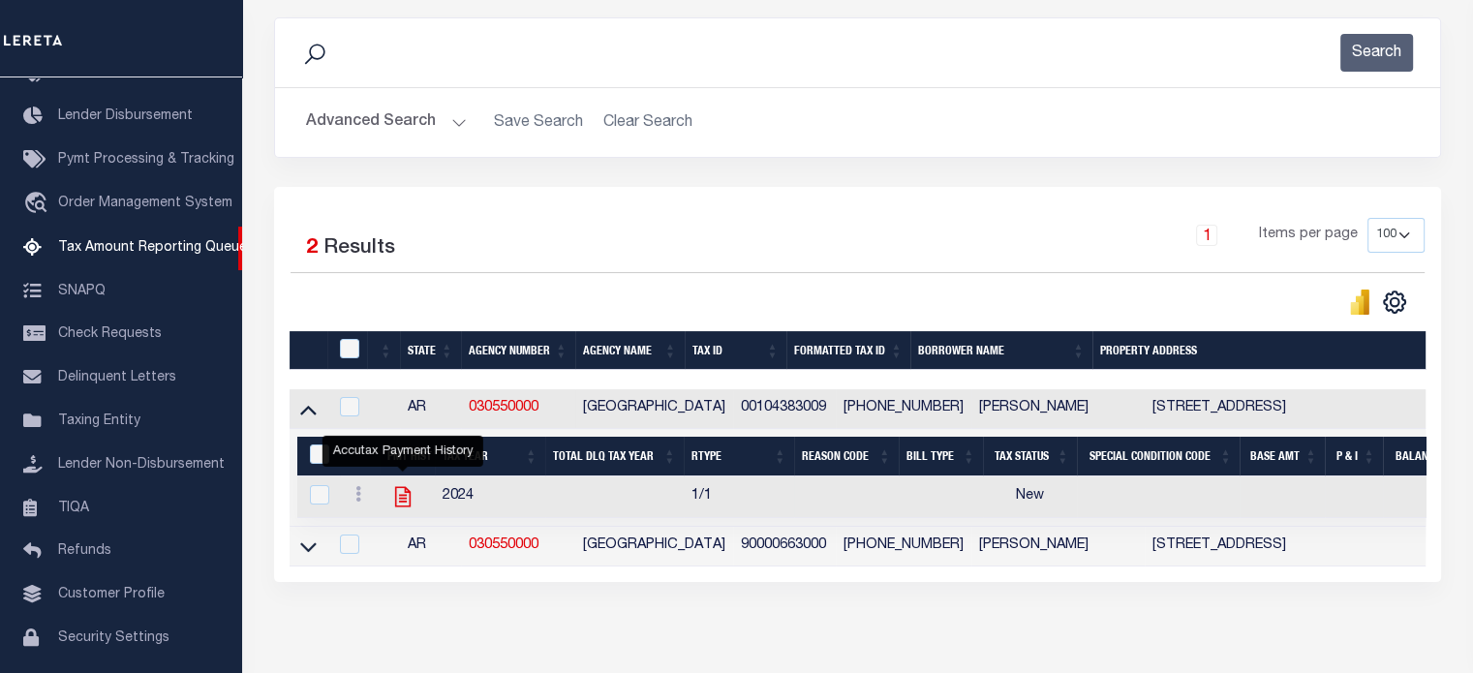
click at [400, 499] on icon "" at bounding box center [402, 496] width 25 height 25
checkbox input "true"
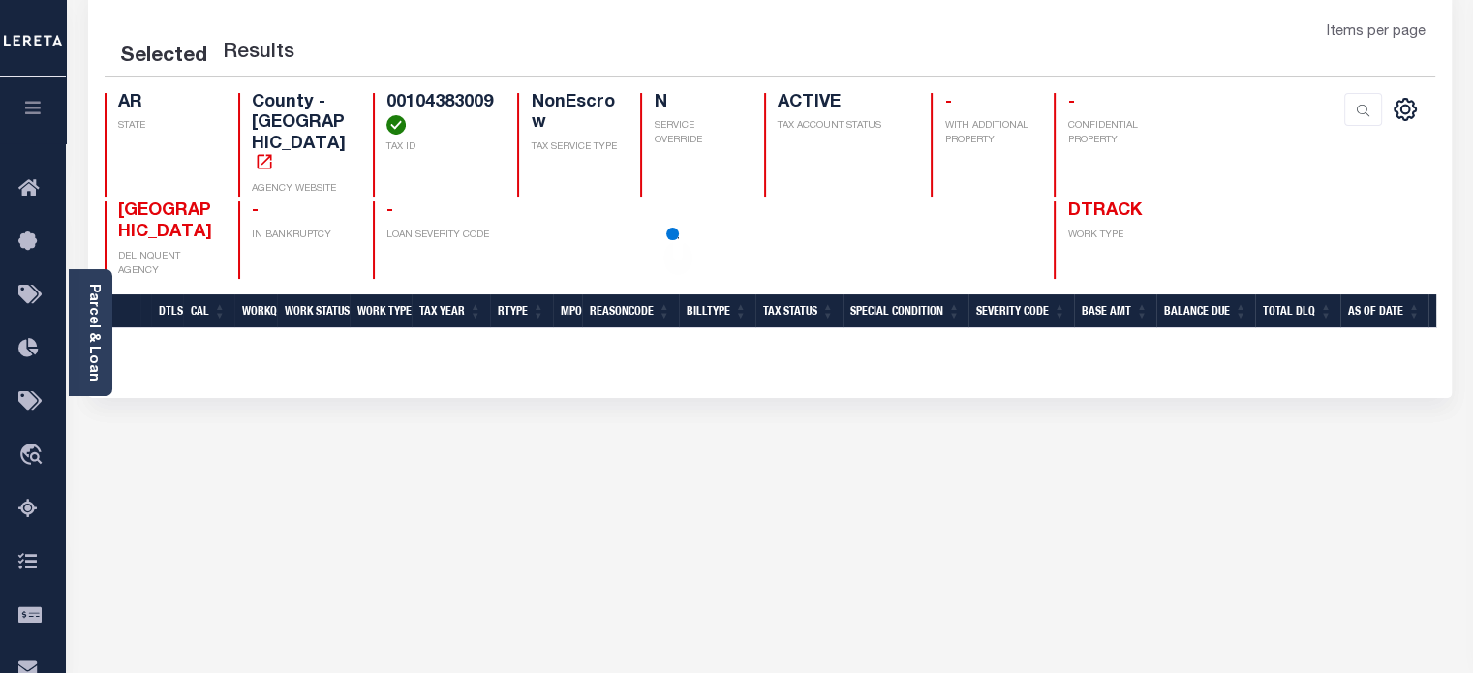
scroll to position [143, 0]
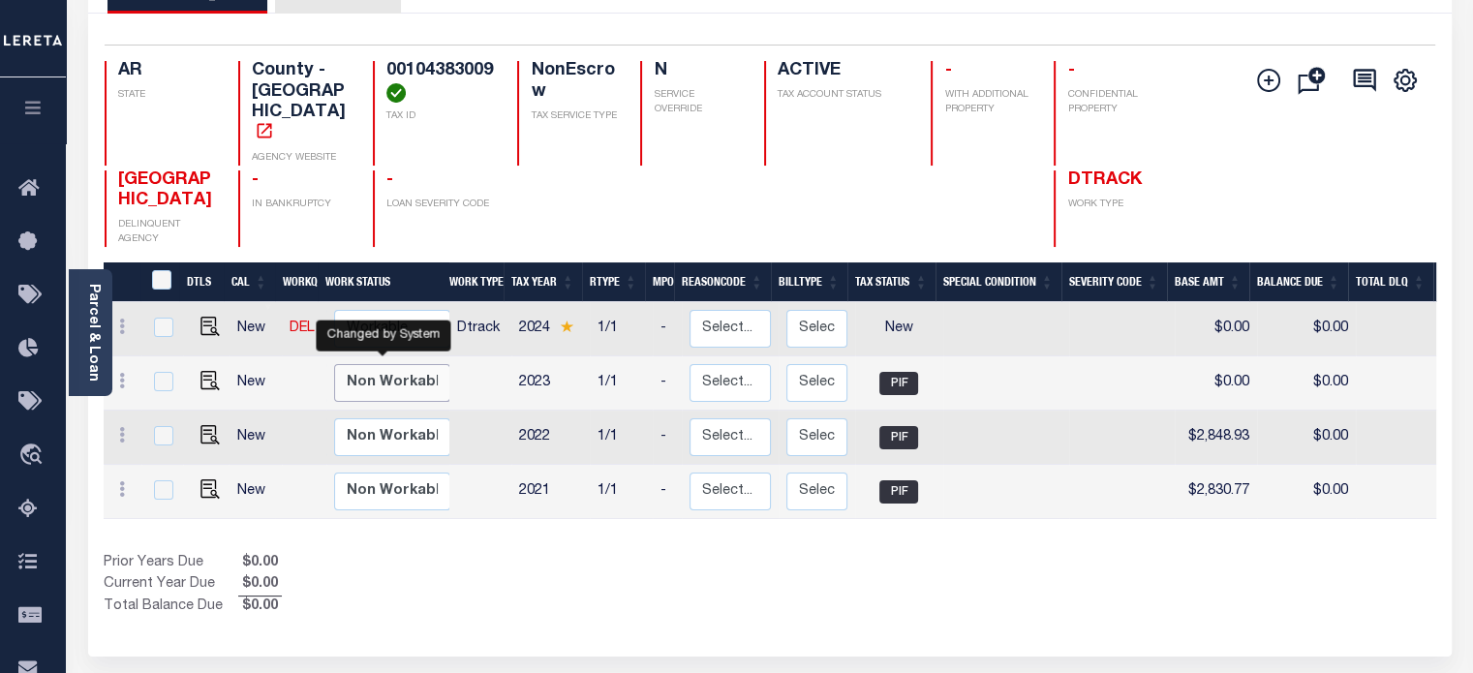
click at [395, 364] on select "Non Workable Workable" at bounding box center [392, 383] width 116 height 38
checkbox input "true"
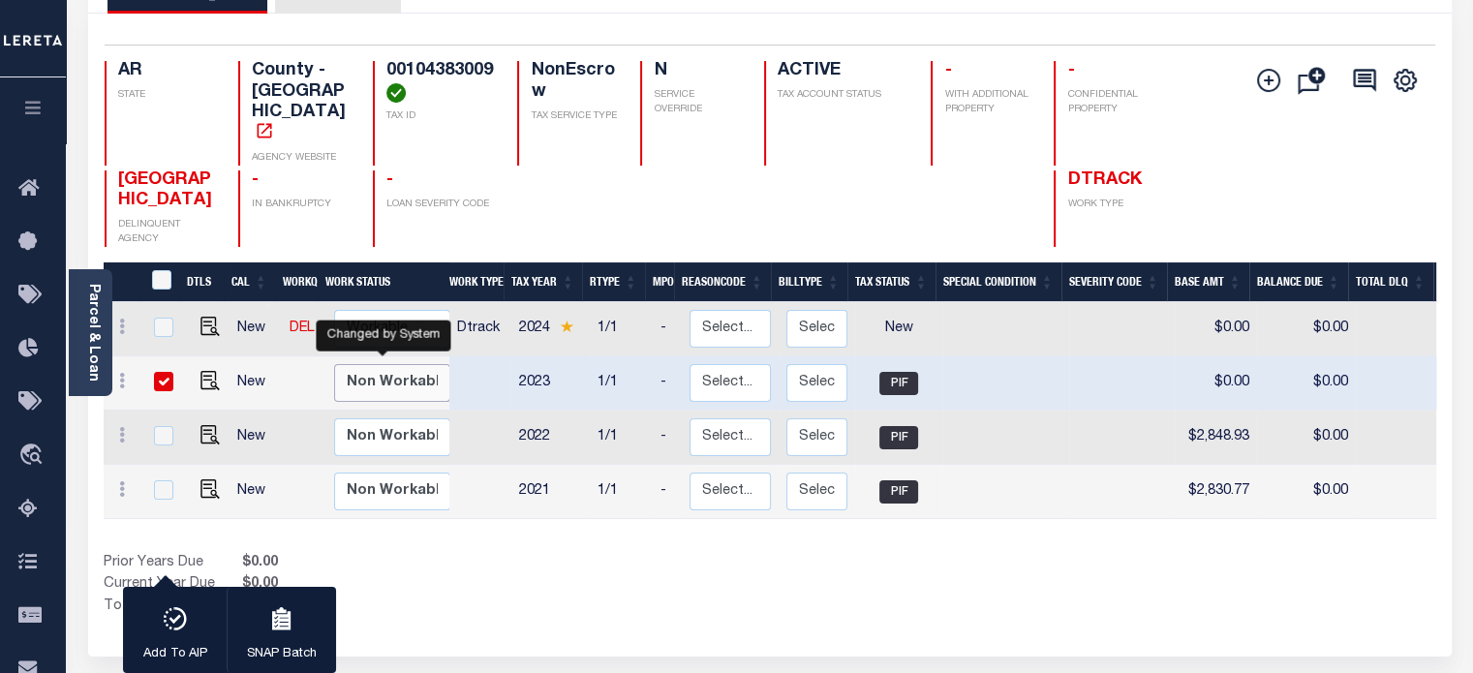
click at [399, 364] on select "Non Workable Workable" at bounding box center [392, 383] width 116 height 38
checkbox input "false"
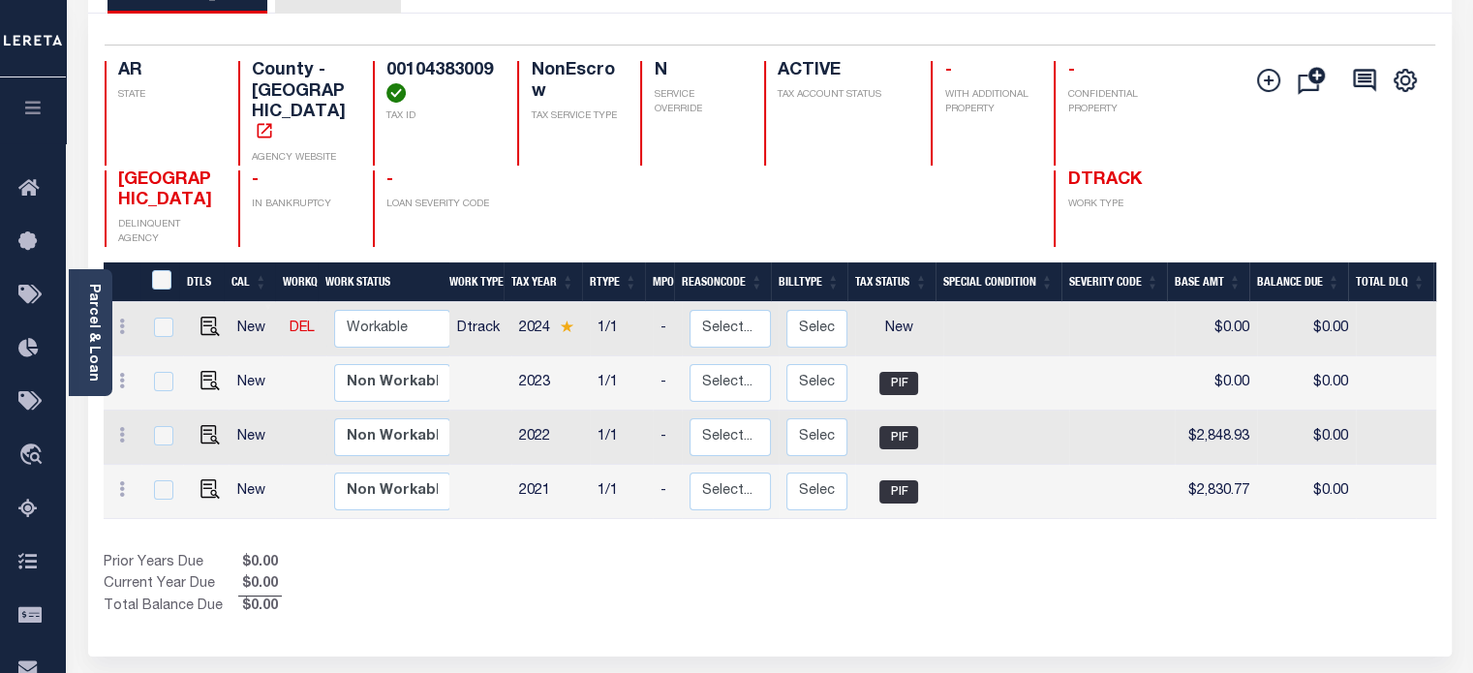
click at [600, 658] on div "PIKE COUNTY HISTORY 1 Selected 4 1" at bounding box center [770, 513] width 1392 height 1112
click at [117, 321] on link at bounding box center [121, 328] width 21 height 15
click at [378, 310] on select "Non Workable Workable" at bounding box center [392, 329] width 116 height 38
checkbox input "true"
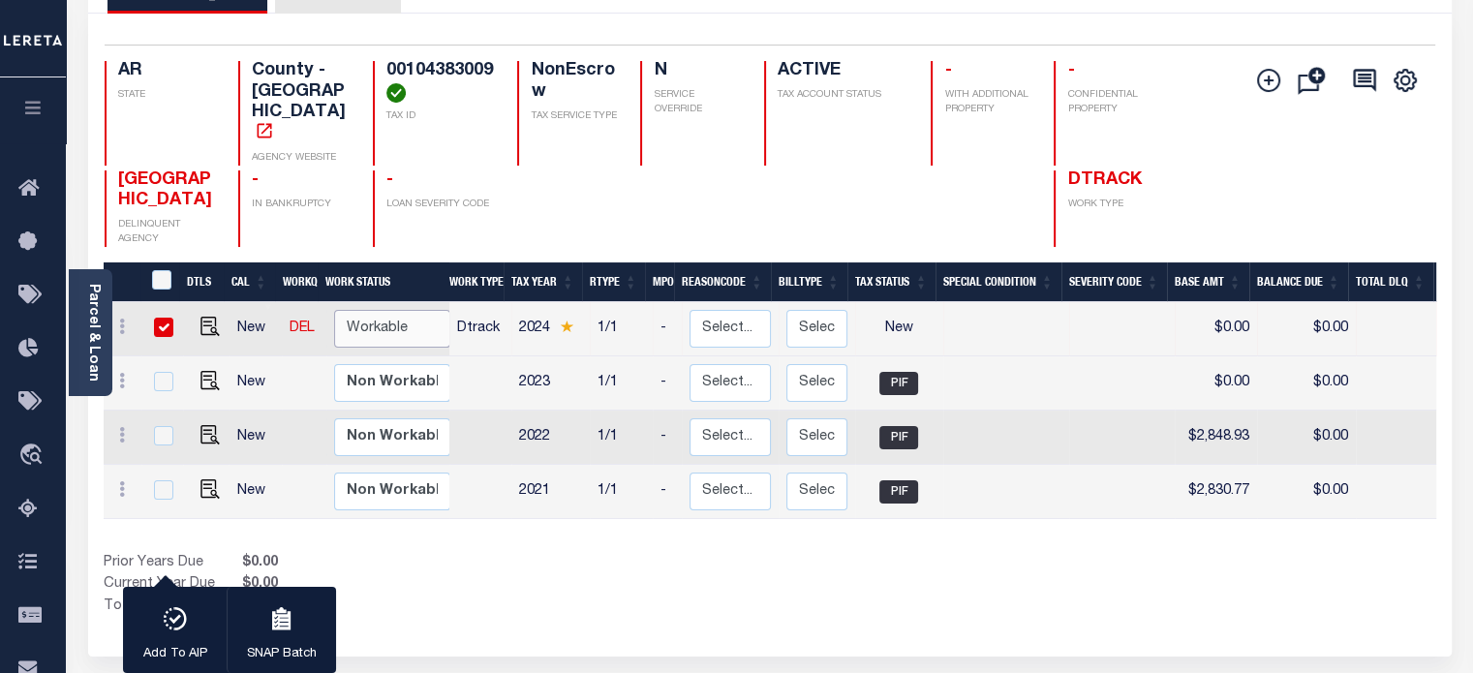
click at [378, 310] on select "Non Workable Workable" at bounding box center [392, 329] width 116 height 38
checkbox input "false"
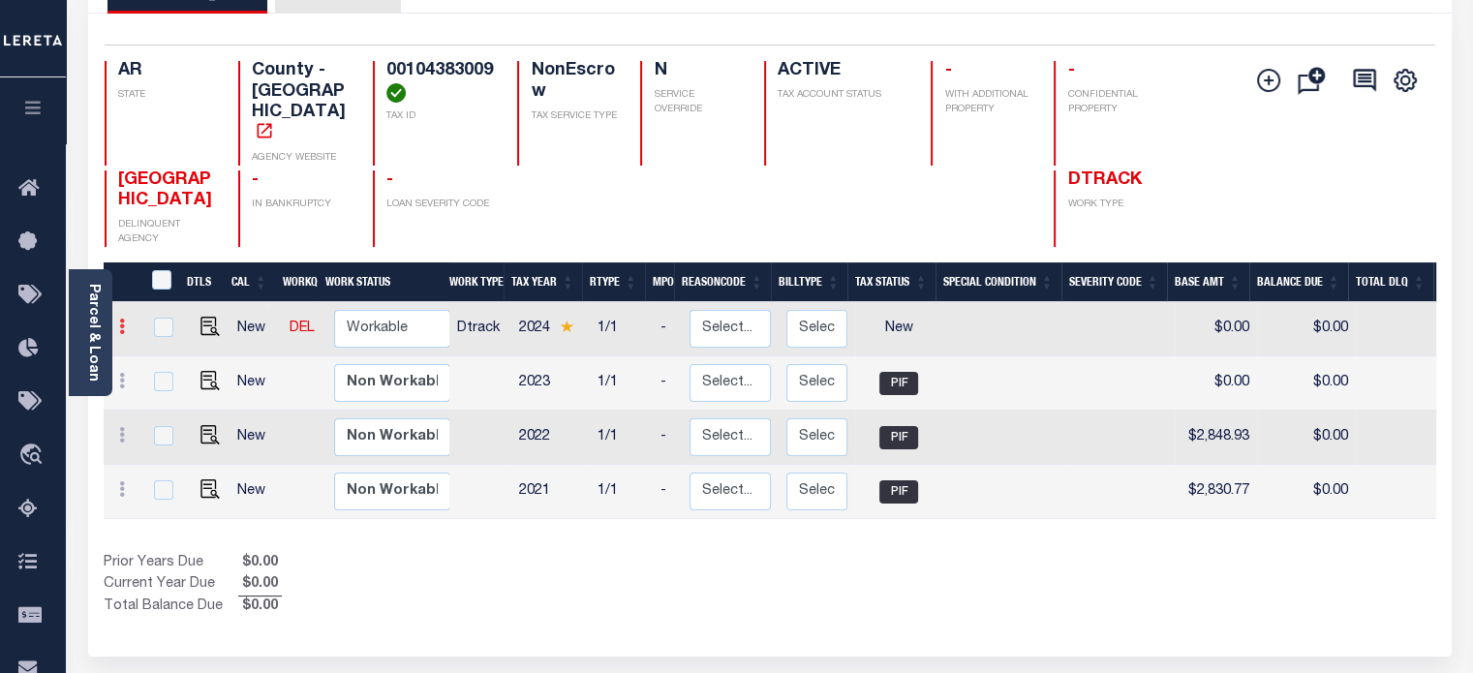
click at [122, 319] on icon at bounding box center [122, 326] width 6 height 15
click at [177, 382] on img at bounding box center [168, 392] width 19 height 20
select select "NW2"
type input "$0.00"
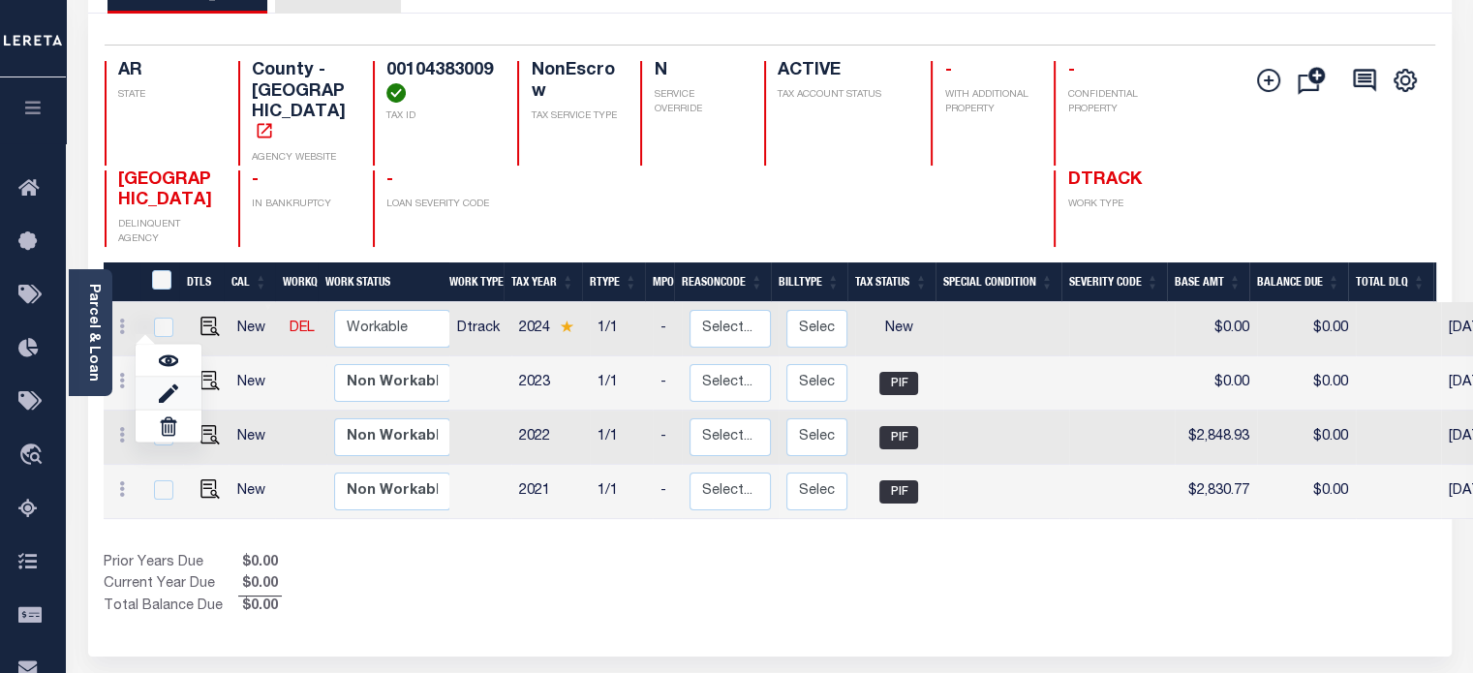
type input "[DATE]"
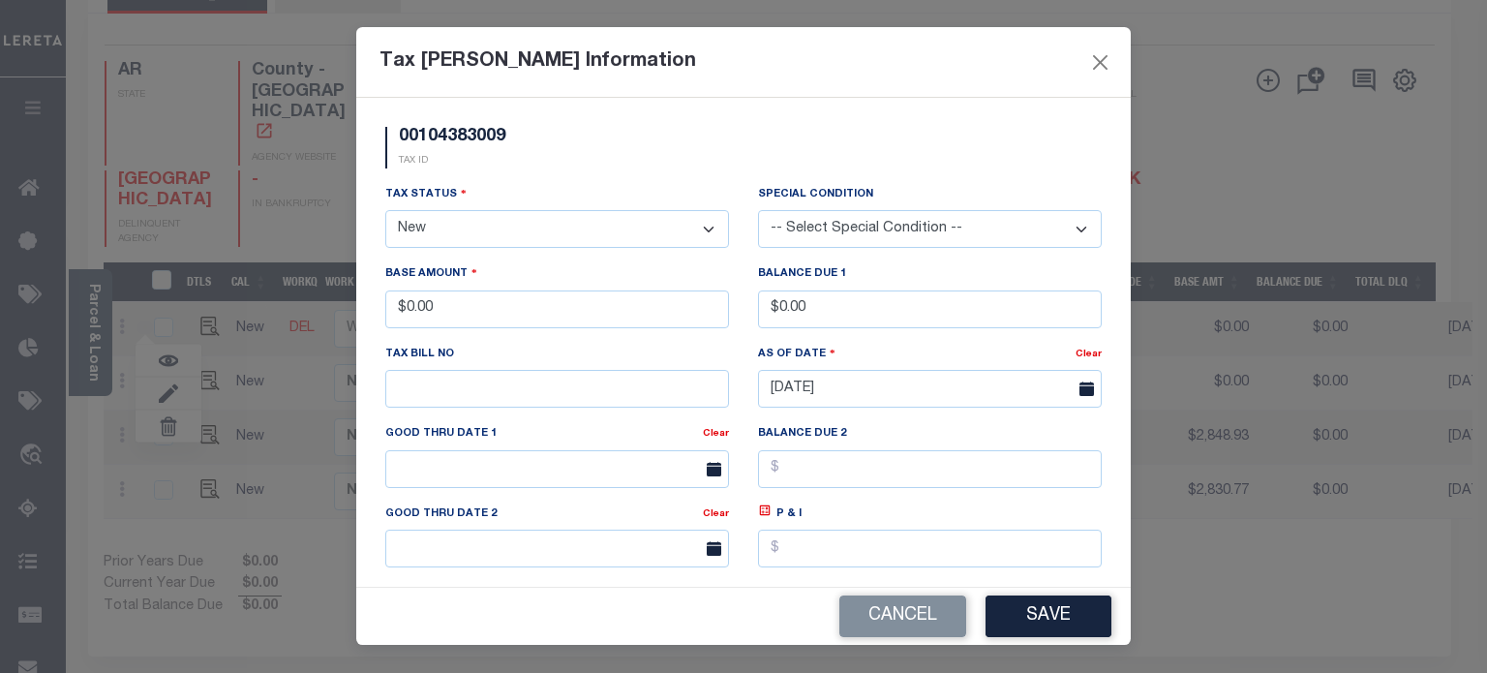
click at [508, 228] on select "- Select Status - Open Due/Unpaid Paid Incomplete No Tax Due Internal Refund Pr…" at bounding box center [557, 229] width 344 height 38
click at [467, 236] on select "- Select Status - Open Due/Unpaid Paid Incomplete No Tax Due Internal Refund Pr…" at bounding box center [557, 229] width 344 height 38
select select "PYD"
click at [385, 212] on select "- Select Status - Open Due/Unpaid Paid Incomplete No Tax Due Internal Refund Pr…" at bounding box center [557, 229] width 344 height 38
click at [1038, 616] on button "Save" at bounding box center [1049, 616] width 126 height 42
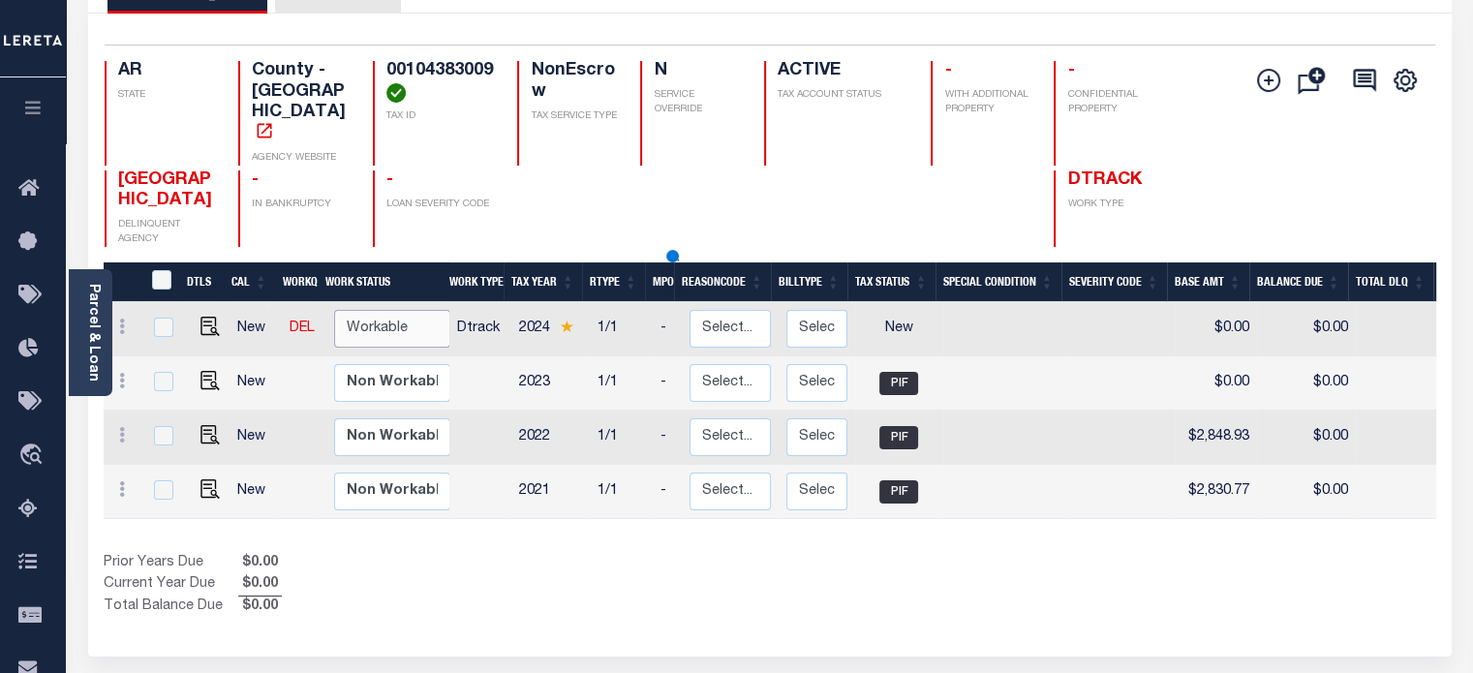
click at [411, 310] on select "Non Workable Workable" at bounding box center [392, 329] width 116 height 38
checkbox input "true"
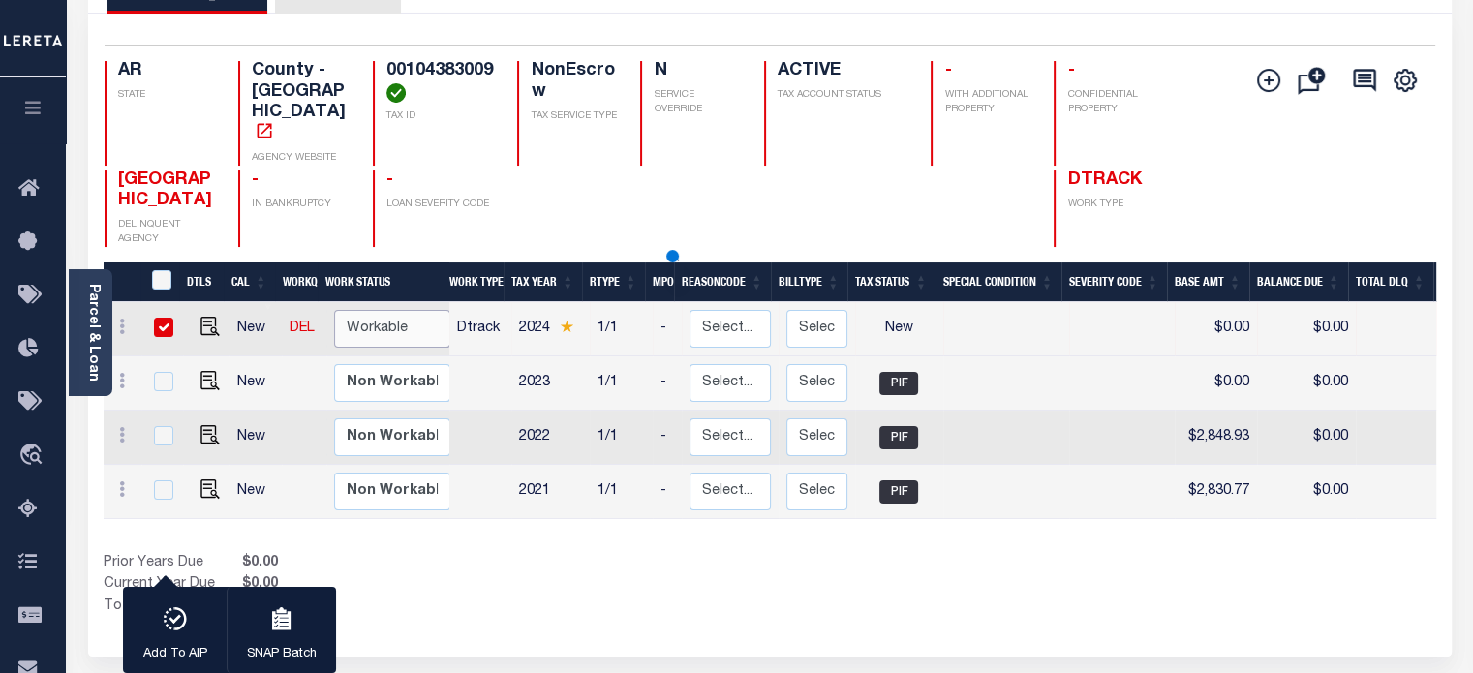
click at [411, 310] on select "Non Workable Workable" at bounding box center [392, 329] width 116 height 38
checkbox input "false"
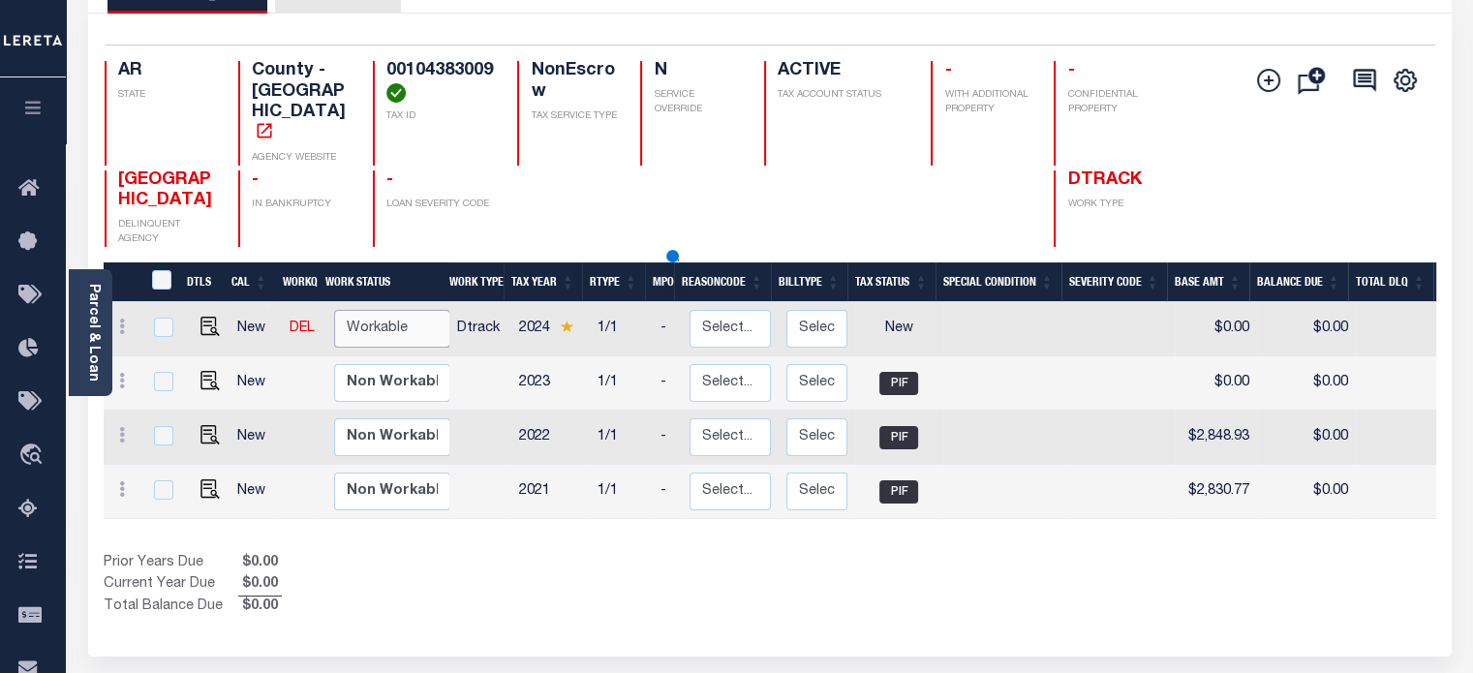
click at [411, 310] on select "Non Workable Workable" at bounding box center [392, 329] width 116 height 38
checkbox input "true"
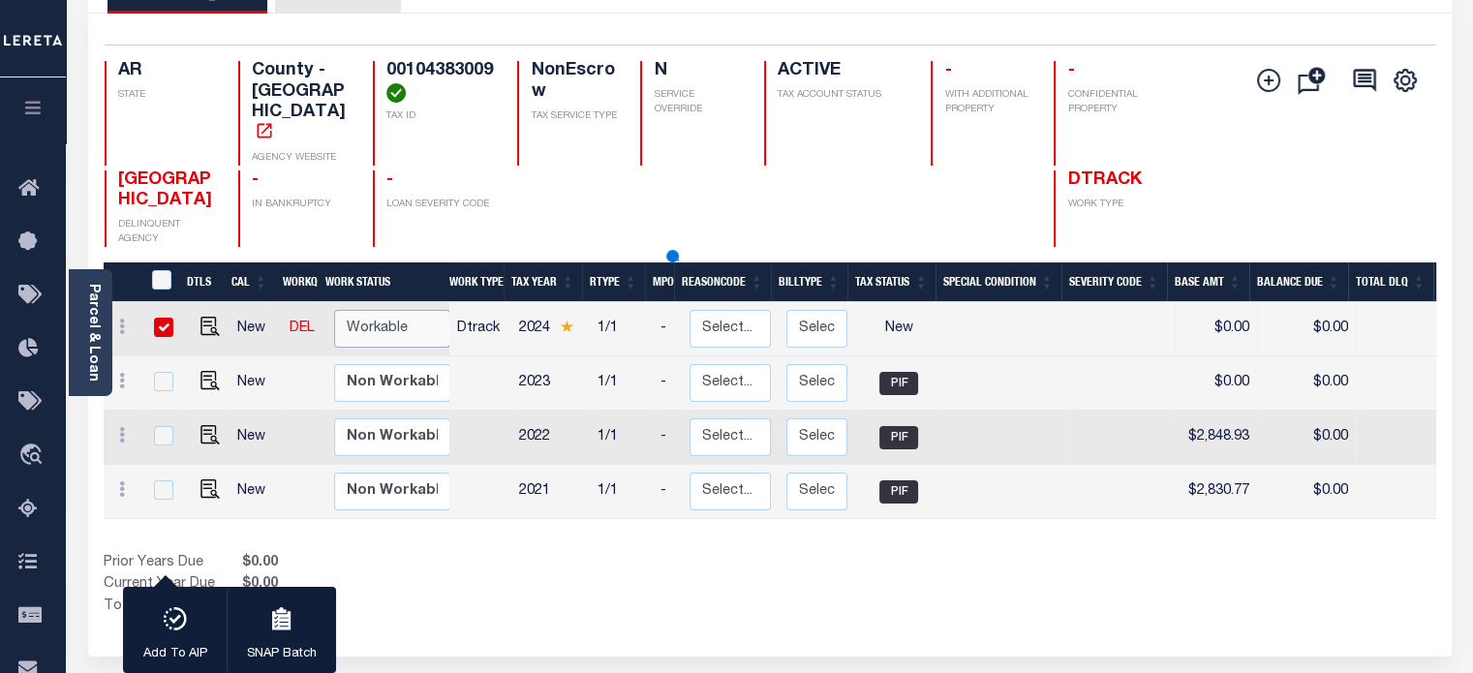
click at [411, 310] on select "Non Workable Workable" at bounding box center [392, 329] width 116 height 38
checkbox input "false"
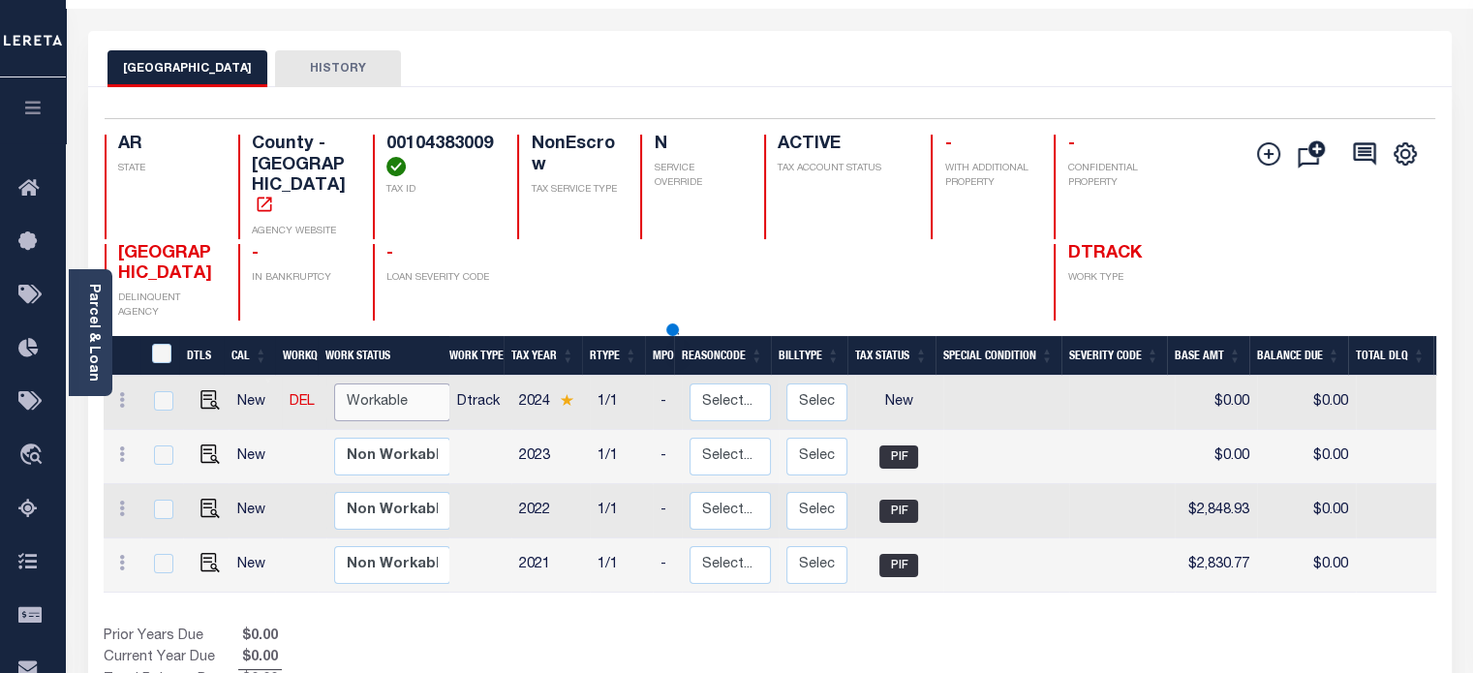
scroll to position [58, 0]
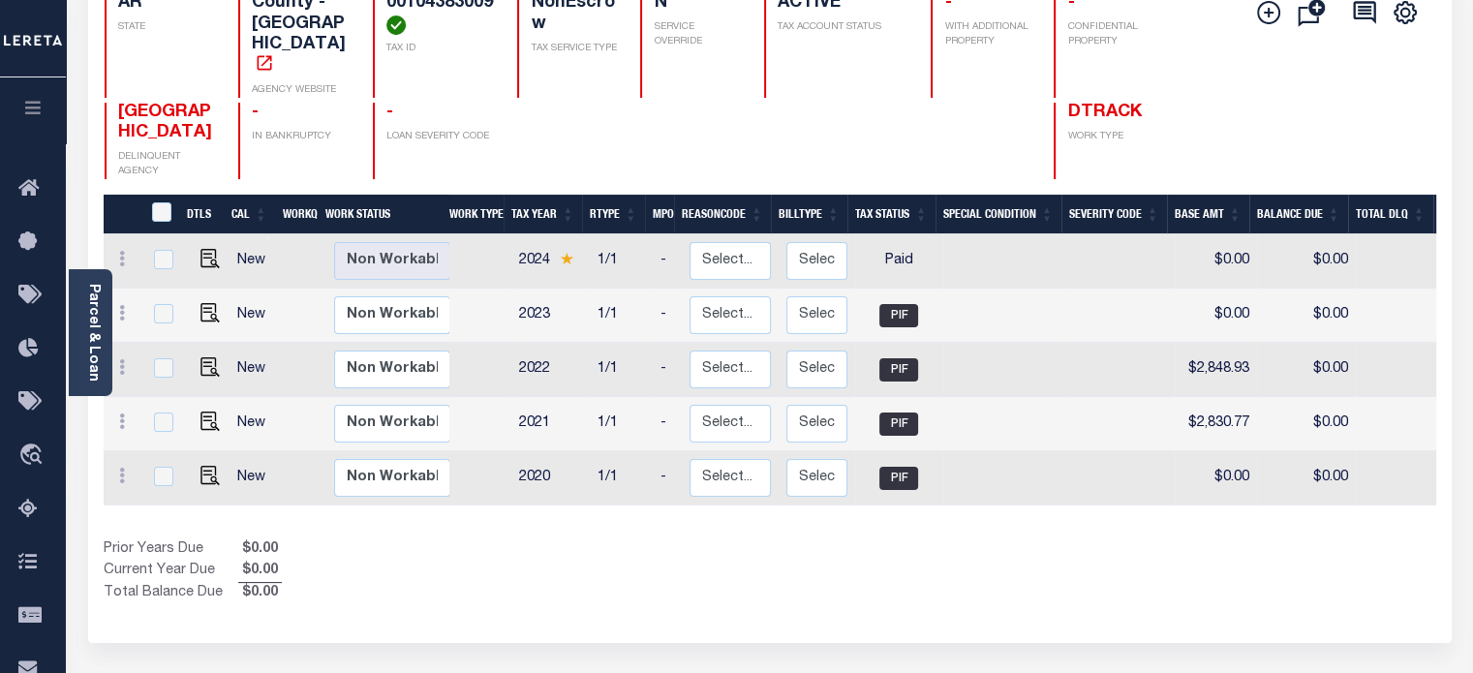
scroll to position [80, 0]
